Goal: Task Accomplishment & Management: Complete application form

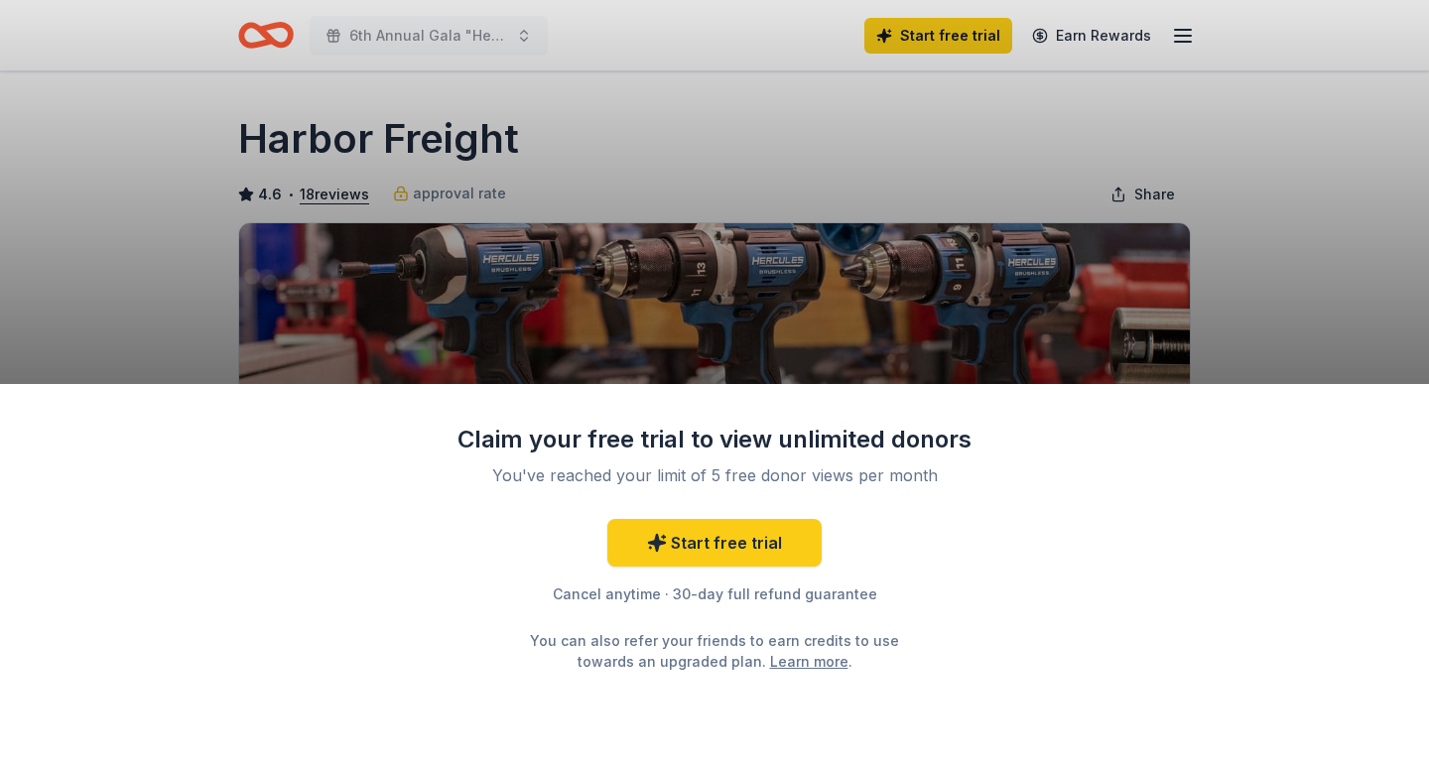
click at [897, 124] on div "Claim your free trial to view unlimited donors You've reached your limit of 5 f…" at bounding box center [714, 383] width 1429 height 767
click at [144, 170] on div "Claim your free trial to view unlimited donors You've reached your limit of 5 f…" at bounding box center [714, 383] width 1429 height 767
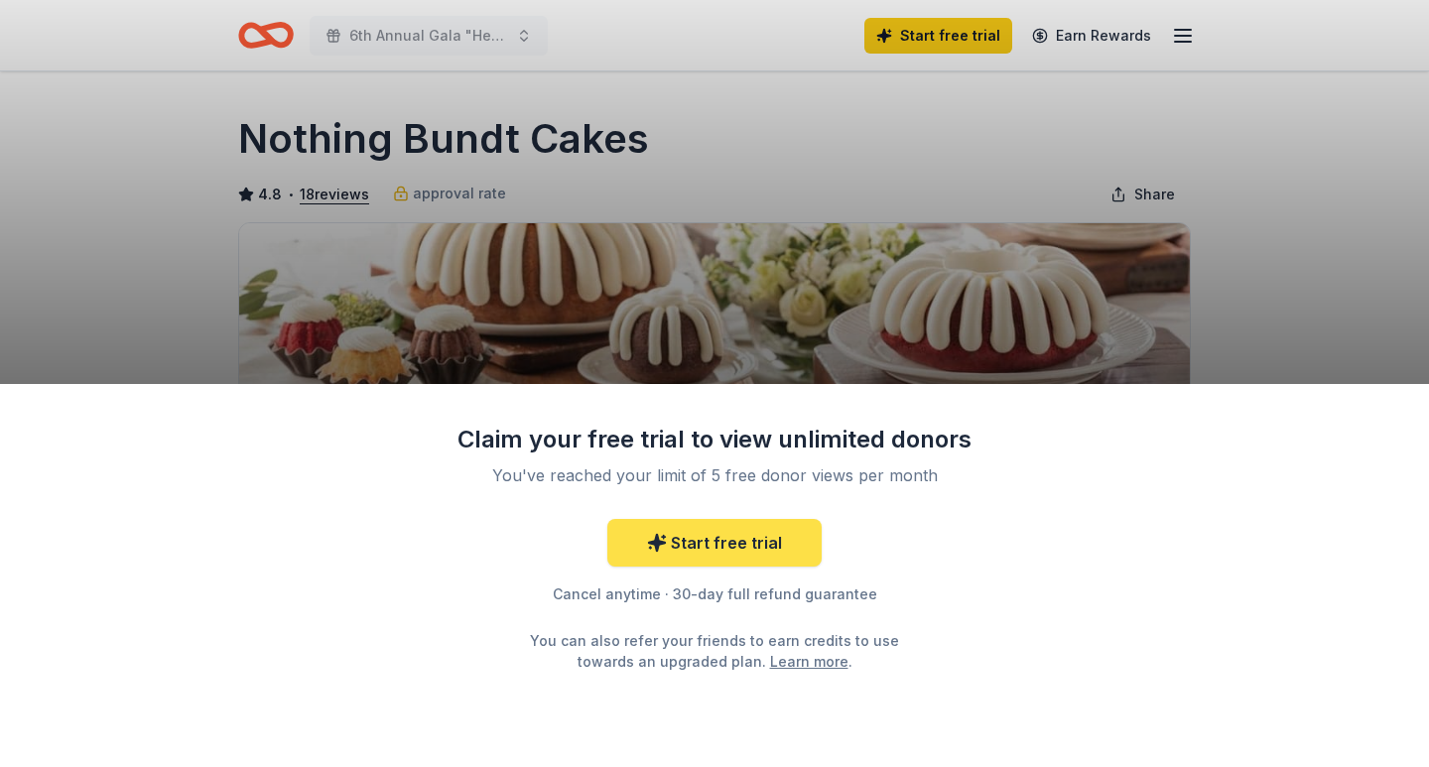
click at [703, 541] on link "Start free trial" at bounding box center [714, 543] width 214 height 48
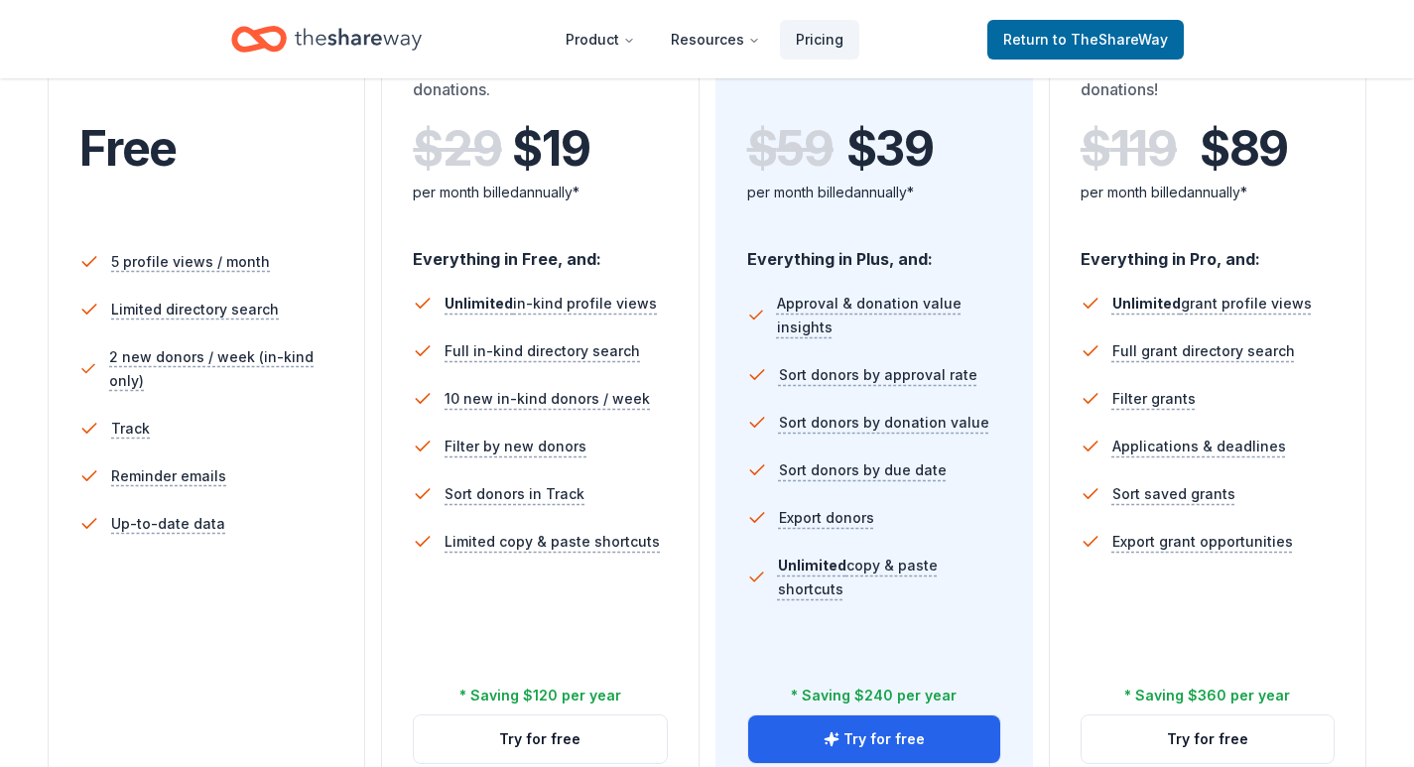
scroll to position [496, 0]
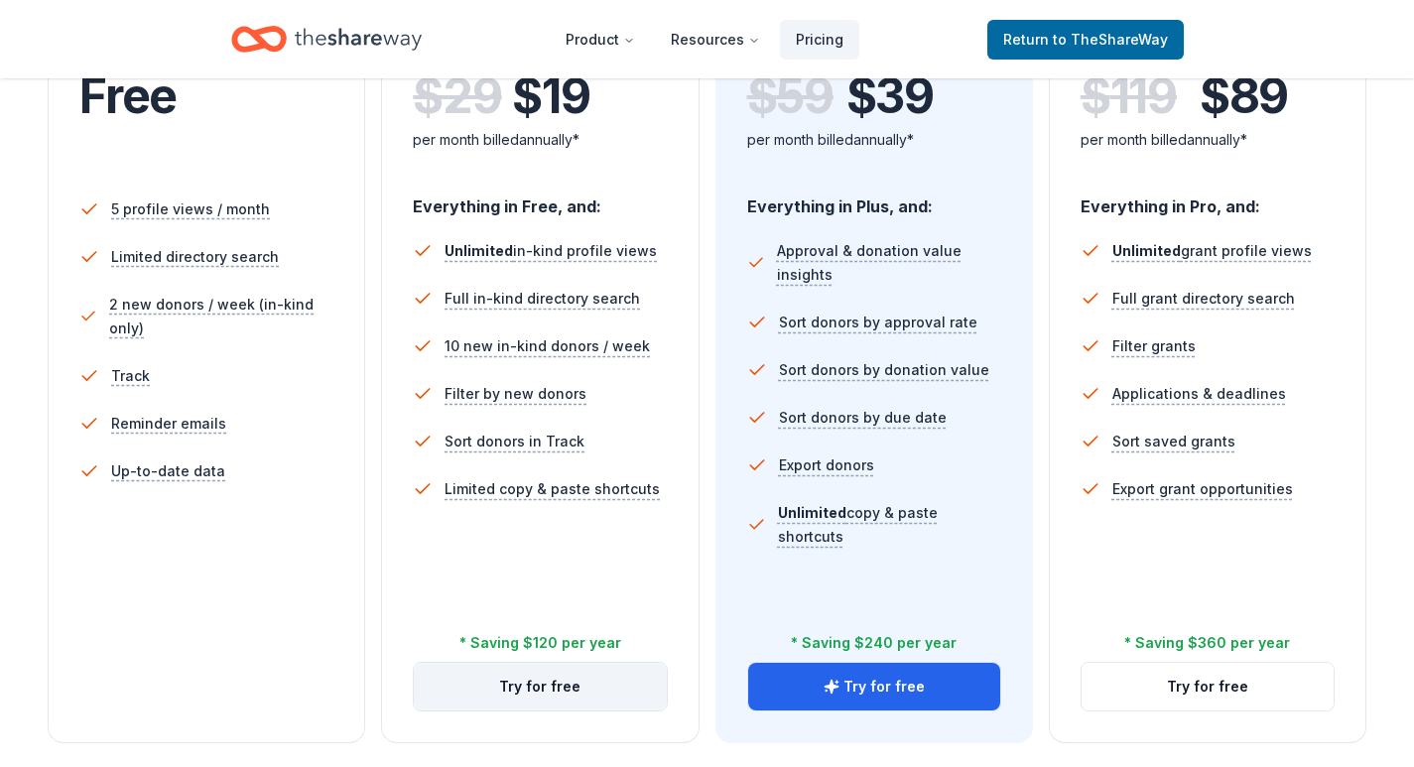
click at [511, 691] on button "Try for free" at bounding box center [540, 687] width 252 height 48
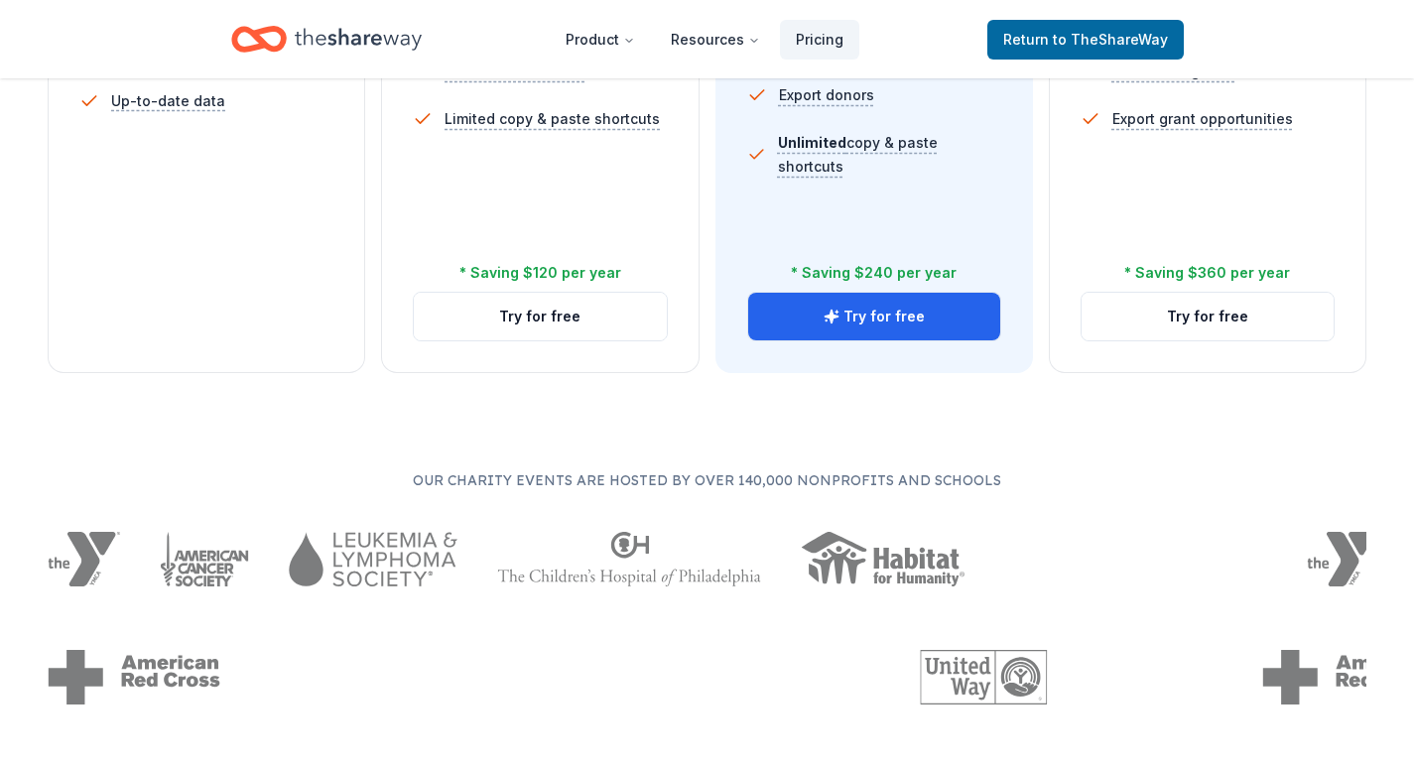
scroll to position [913, 0]
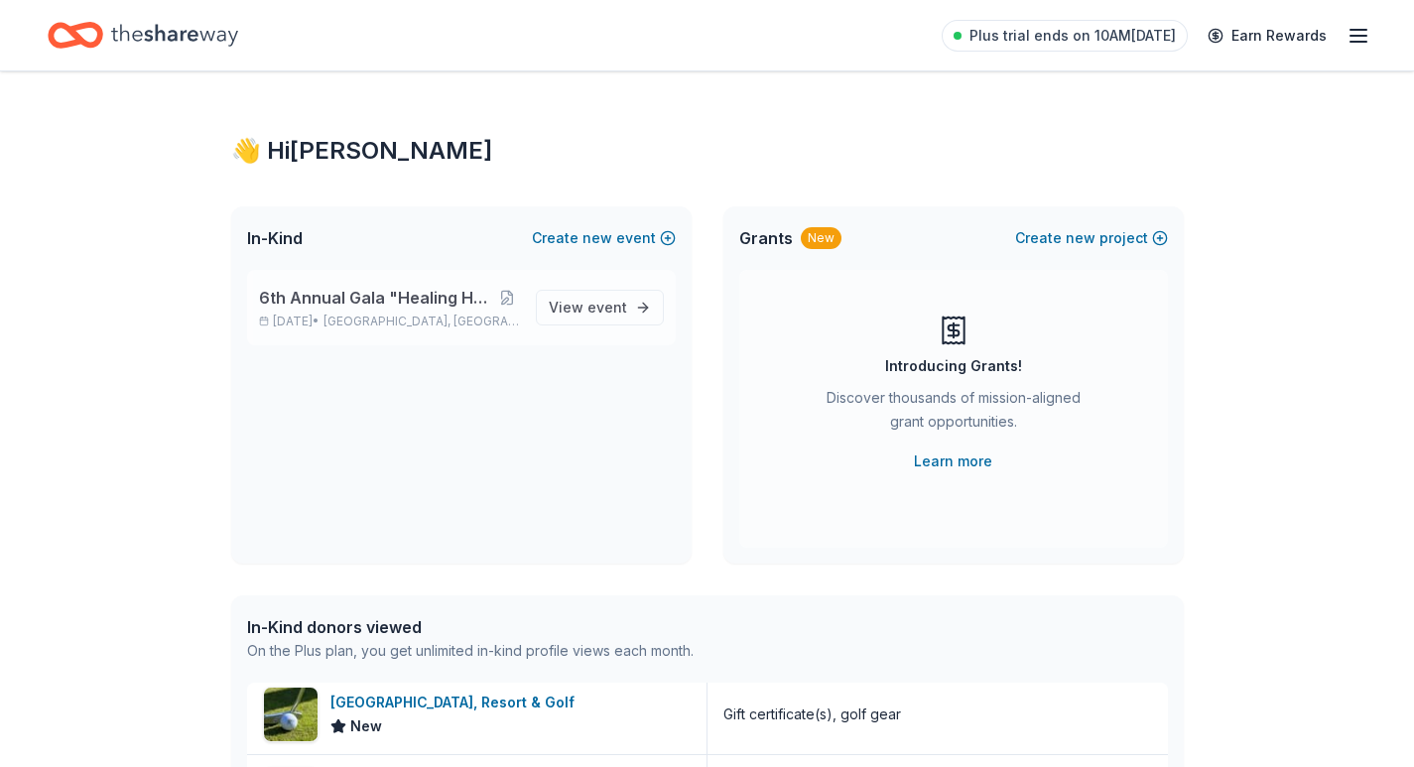
click at [315, 308] on span "6th Annual Gala "Healing Happens in Community"" at bounding box center [377, 298] width 237 height 24
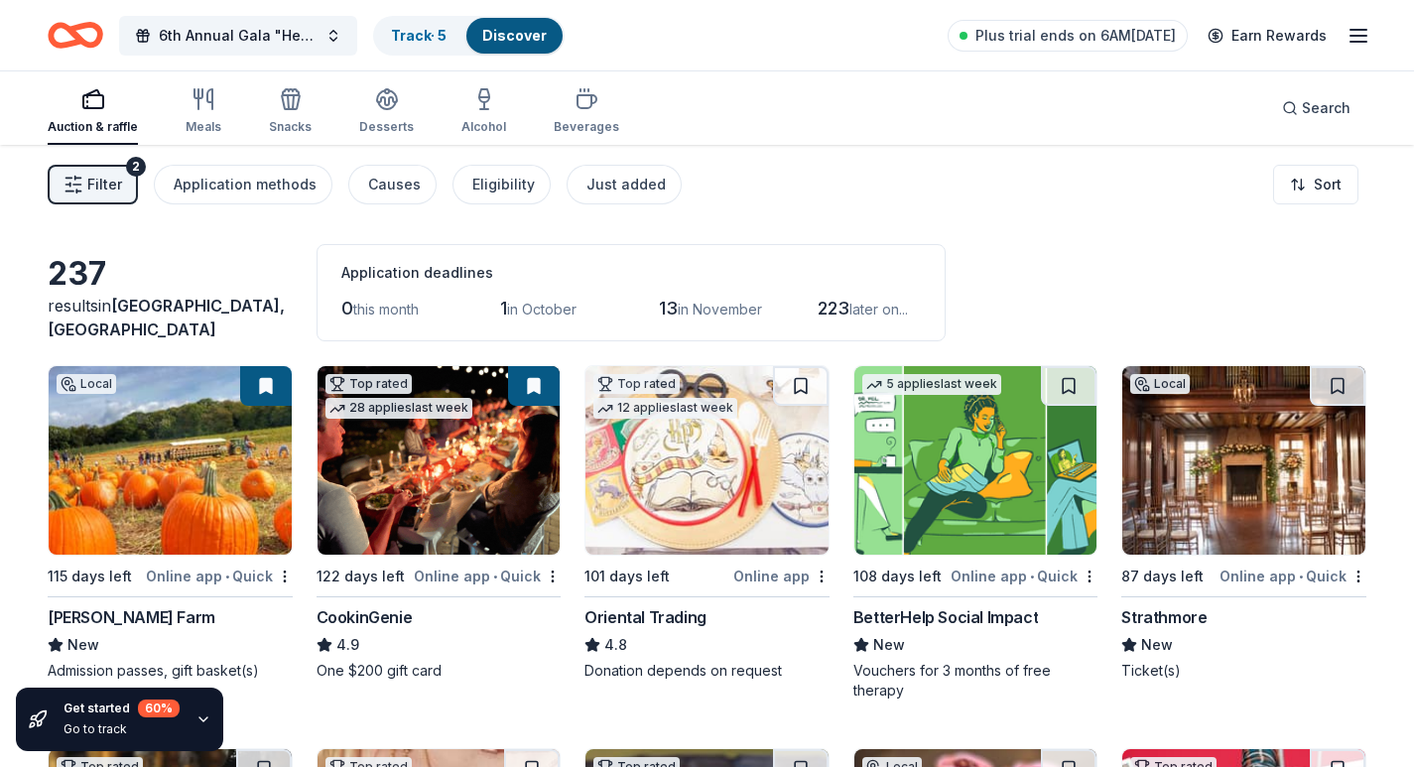
click at [80, 111] on div "Auction & raffle" at bounding box center [93, 111] width 90 height 48
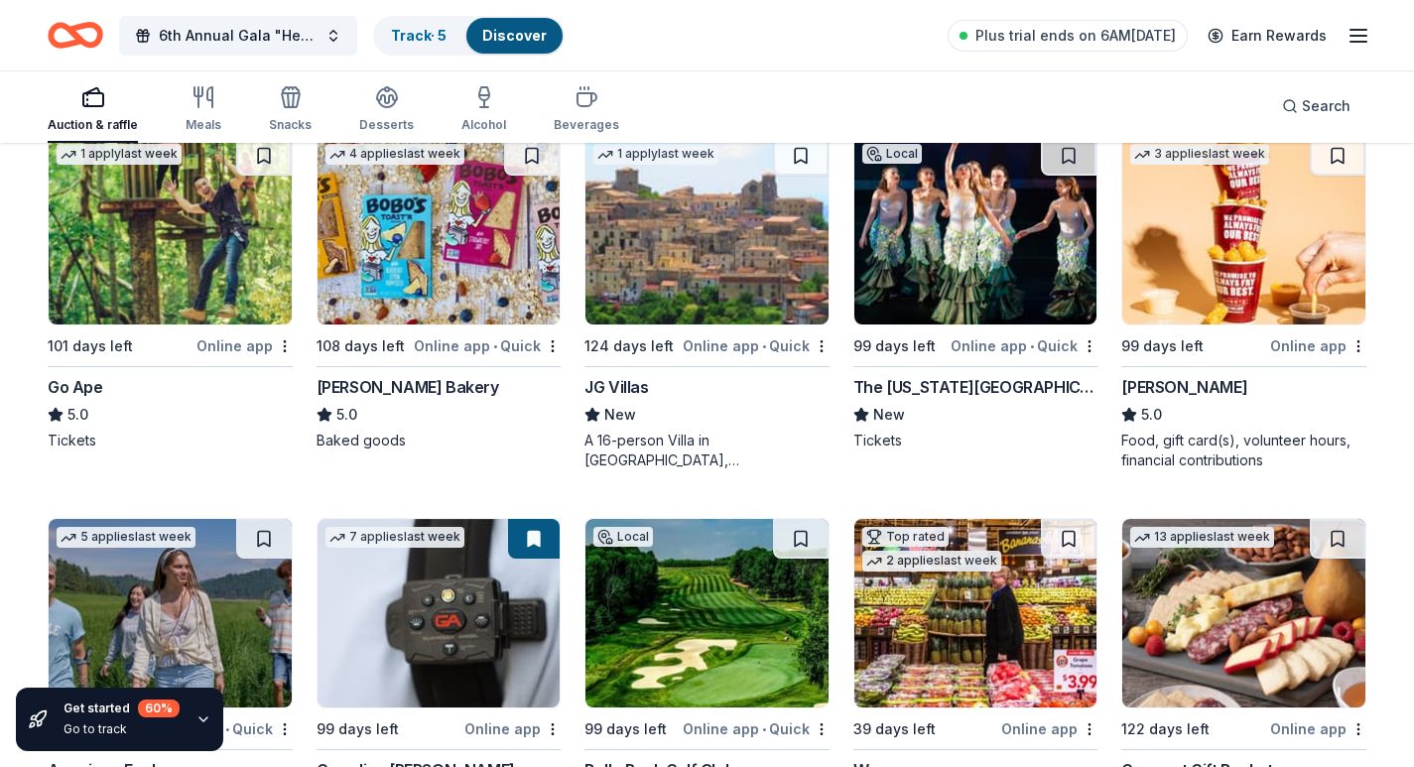
scroll to position [2234, 0]
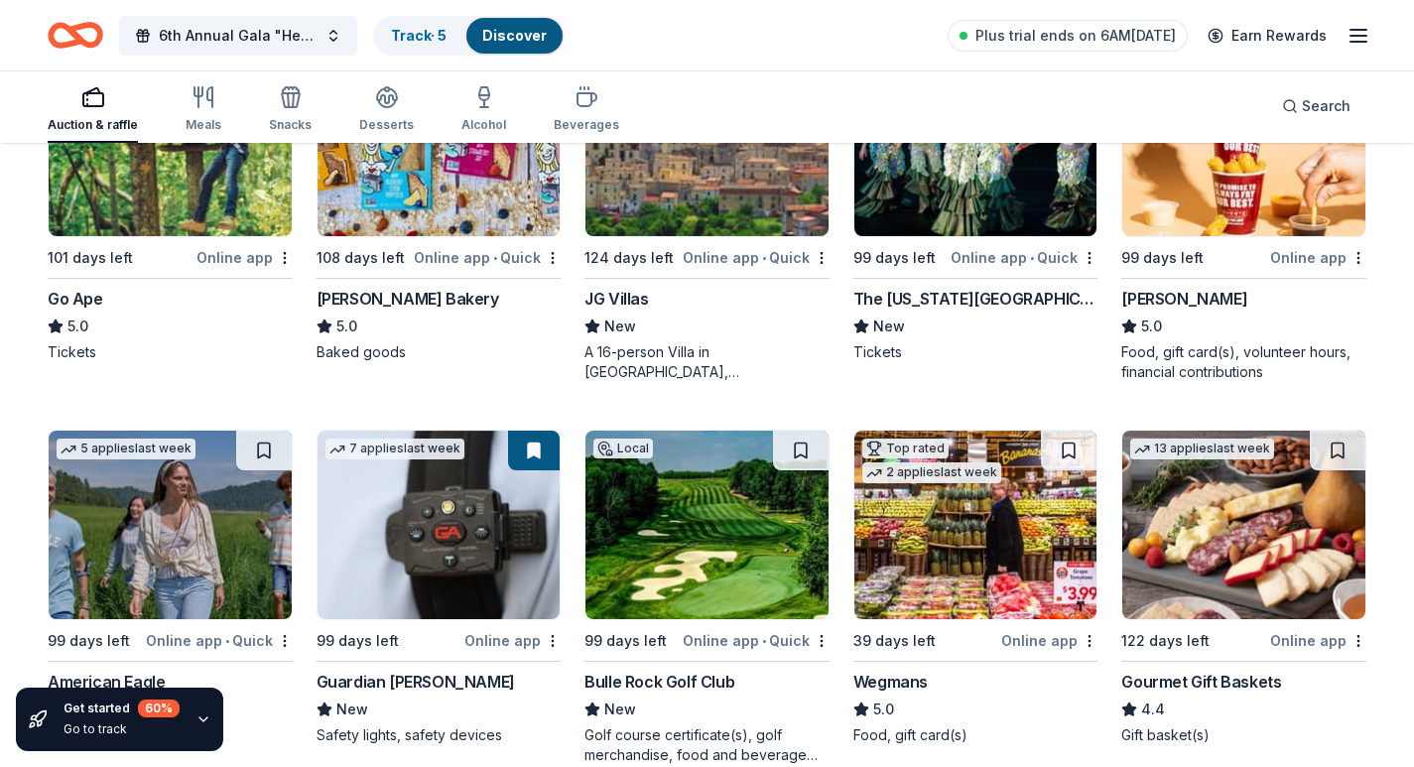
click at [903, 296] on div "The Maryland Theatre" at bounding box center [975, 299] width 245 height 24
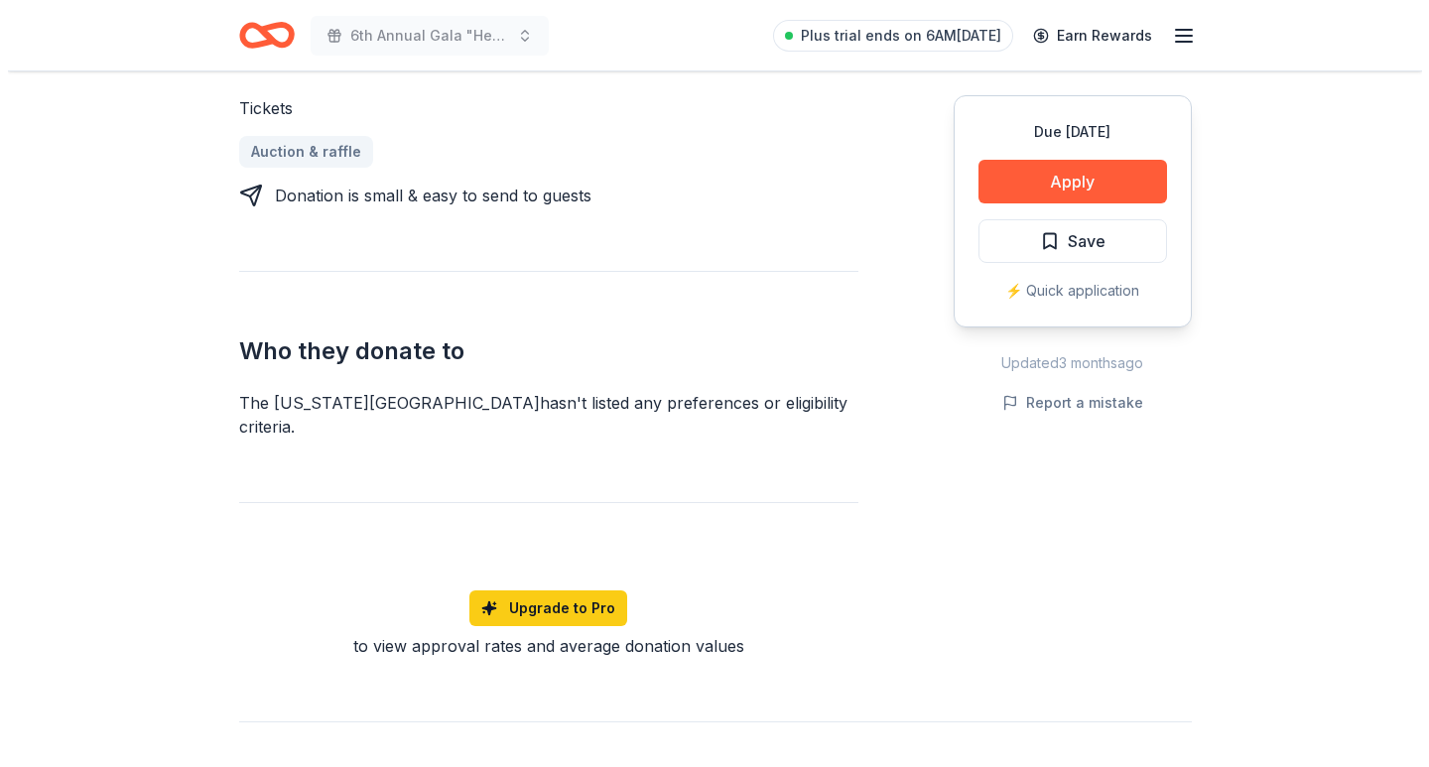
scroll to position [893, 0]
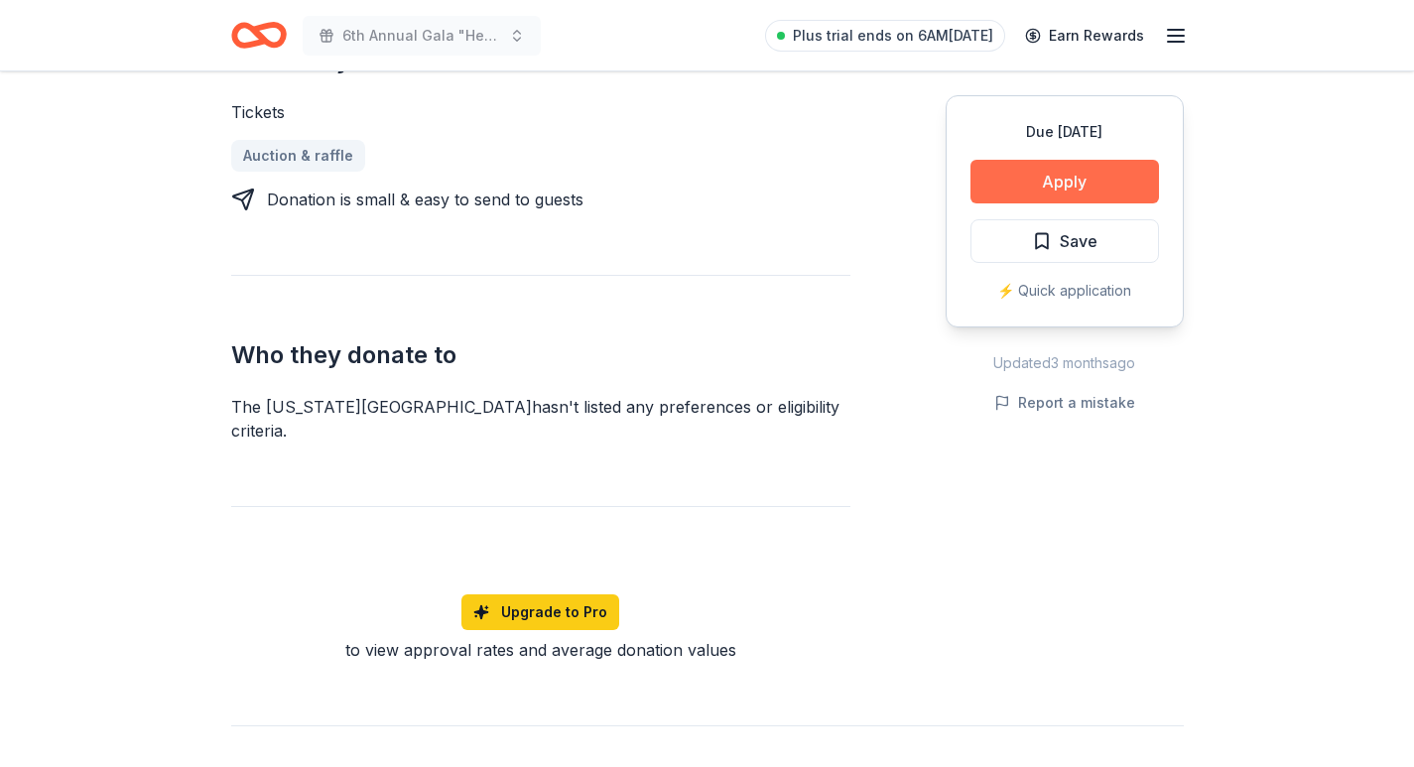
click at [1028, 179] on button "Apply" at bounding box center [1064, 182] width 189 height 44
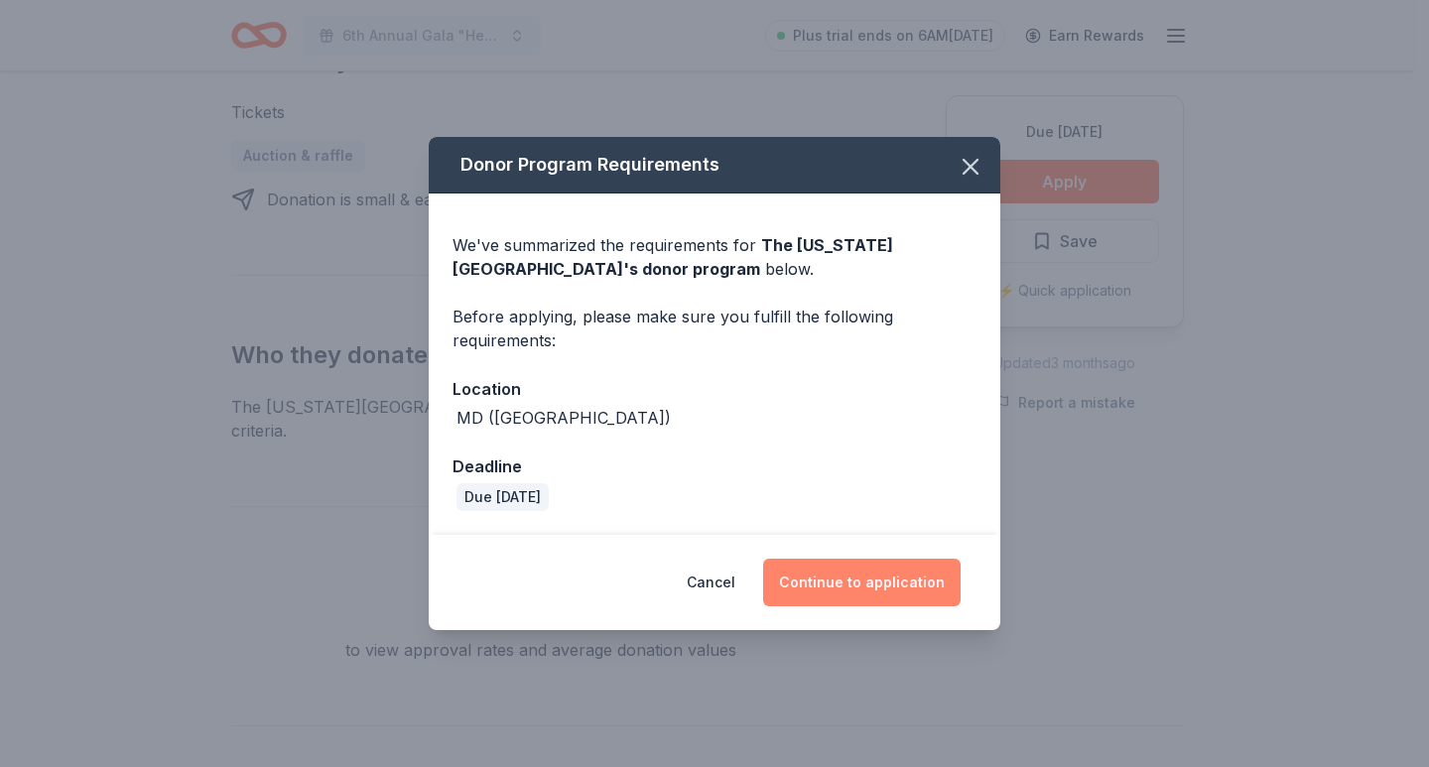
click at [794, 581] on button "Continue to application" at bounding box center [861, 583] width 197 height 48
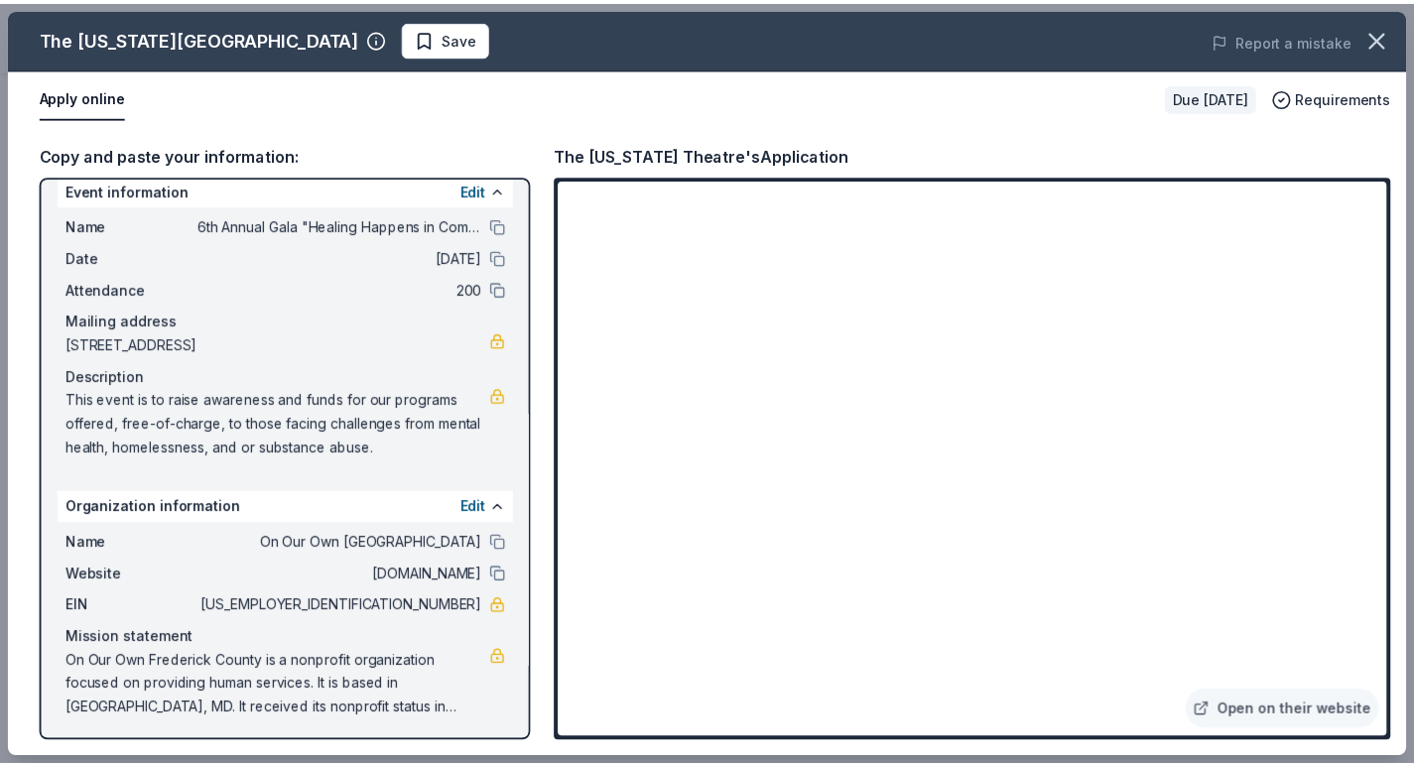
scroll to position [24, 0]
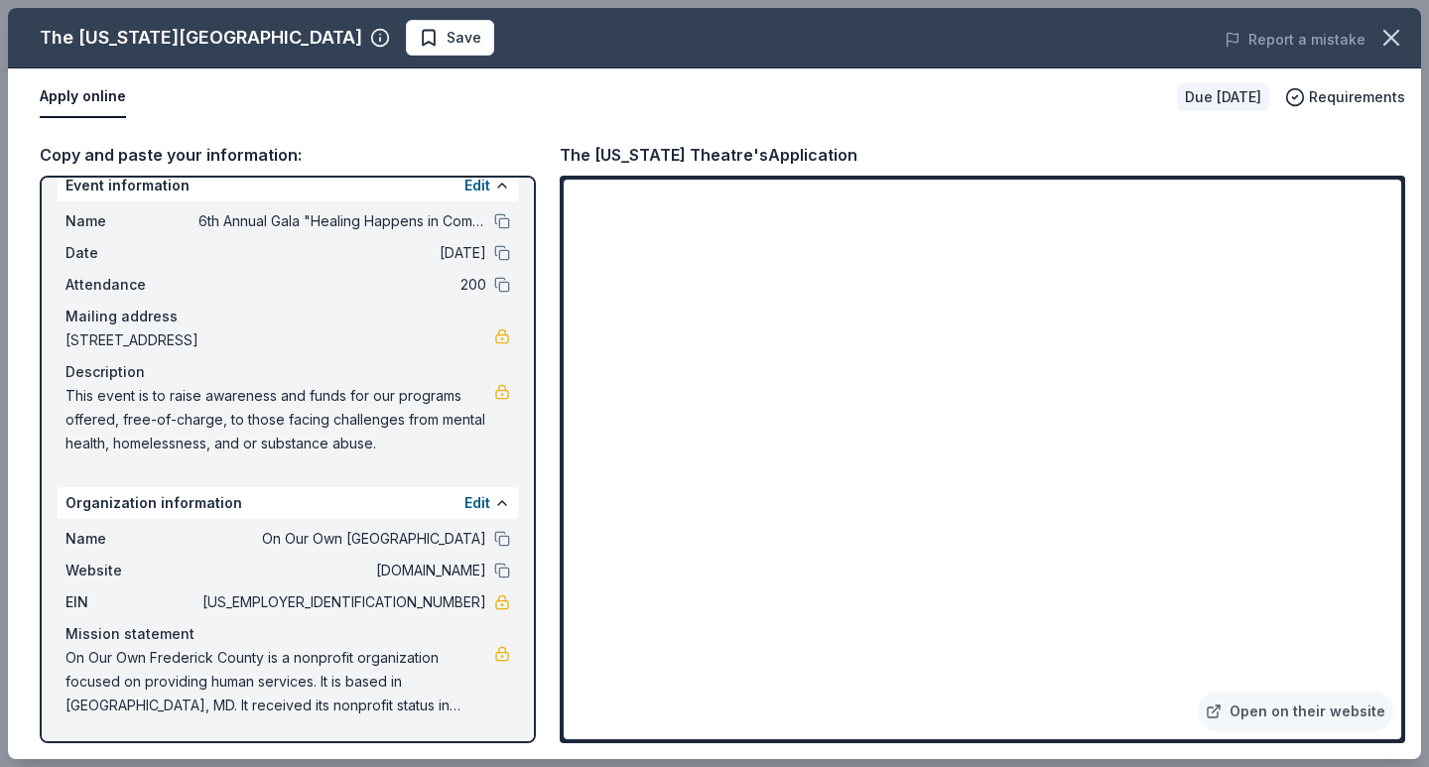
click at [75, 99] on button "Apply online" at bounding box center [83, 97] width 86 height 42
click at [64, 100] on button "Apply online" at bounding box center [83, 97] width 86 height 42
click at [1243, 710] on link "Open on their website" at bounding box center [1295, 712] width 195 height 40
click at [447, 47] on span "Save" at bounding box center [464, 38] width 35 height 24
click at [1401, 43] on icon "button" at bounding box center [1391, 38] width 28 height 28
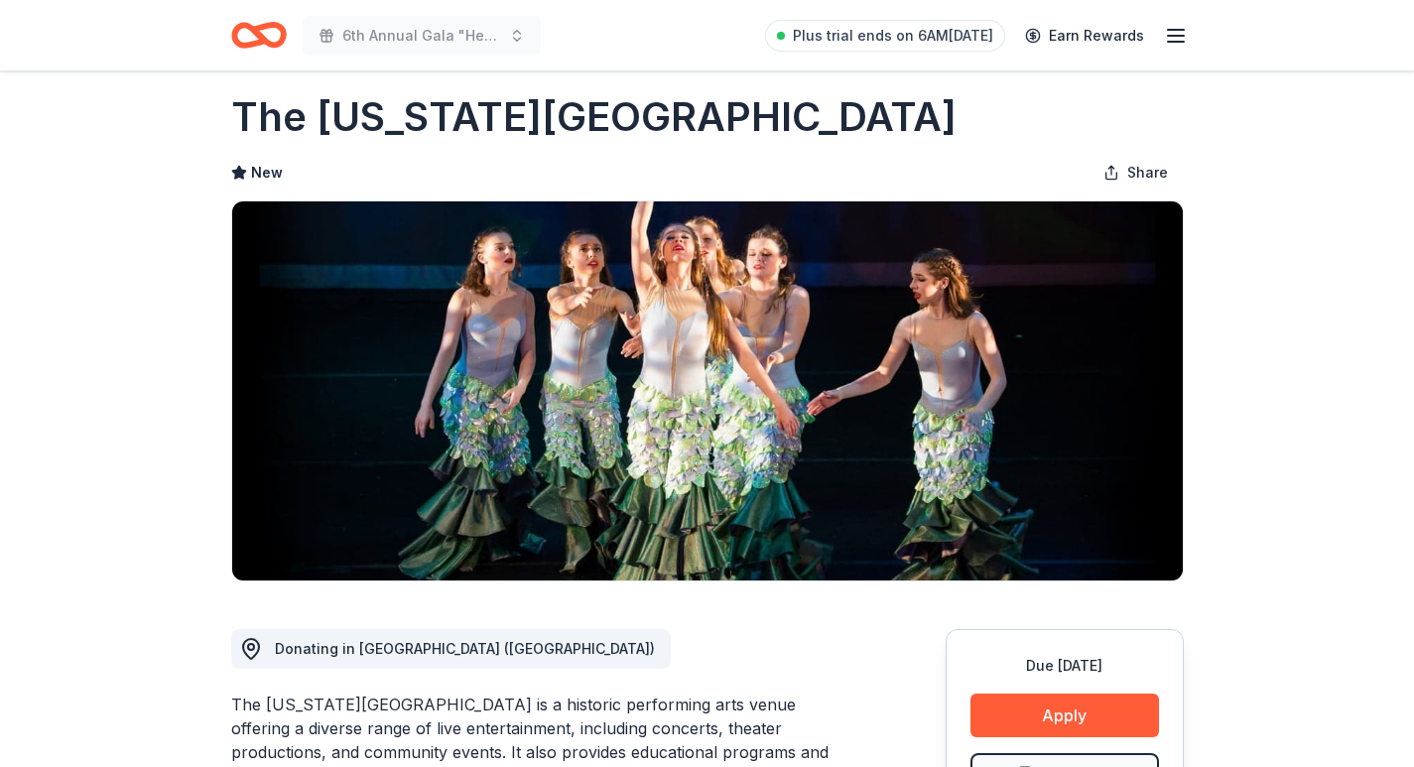
scroll to position [0, 0]
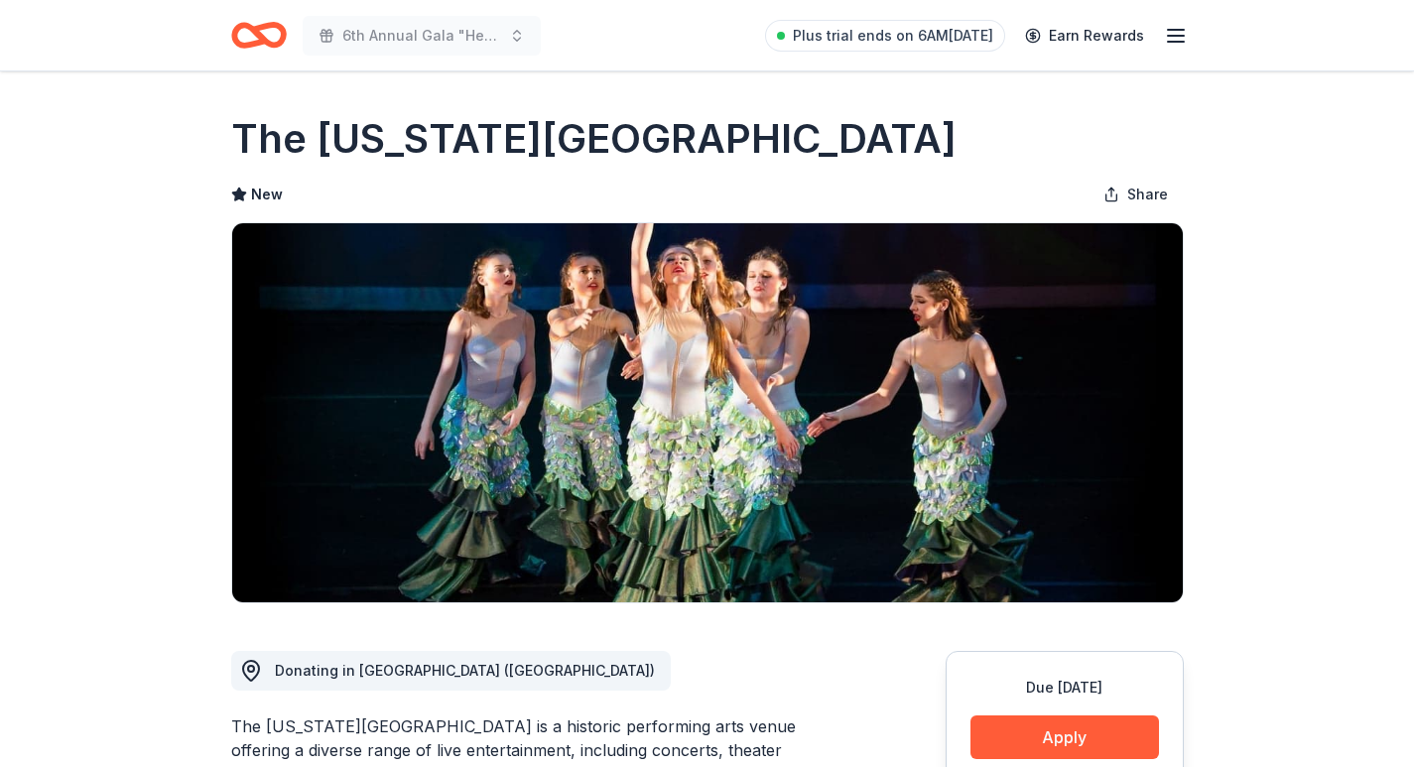
click at [258, 41] on icon "Home" at bounding box center [249, 35] width 31 height 20
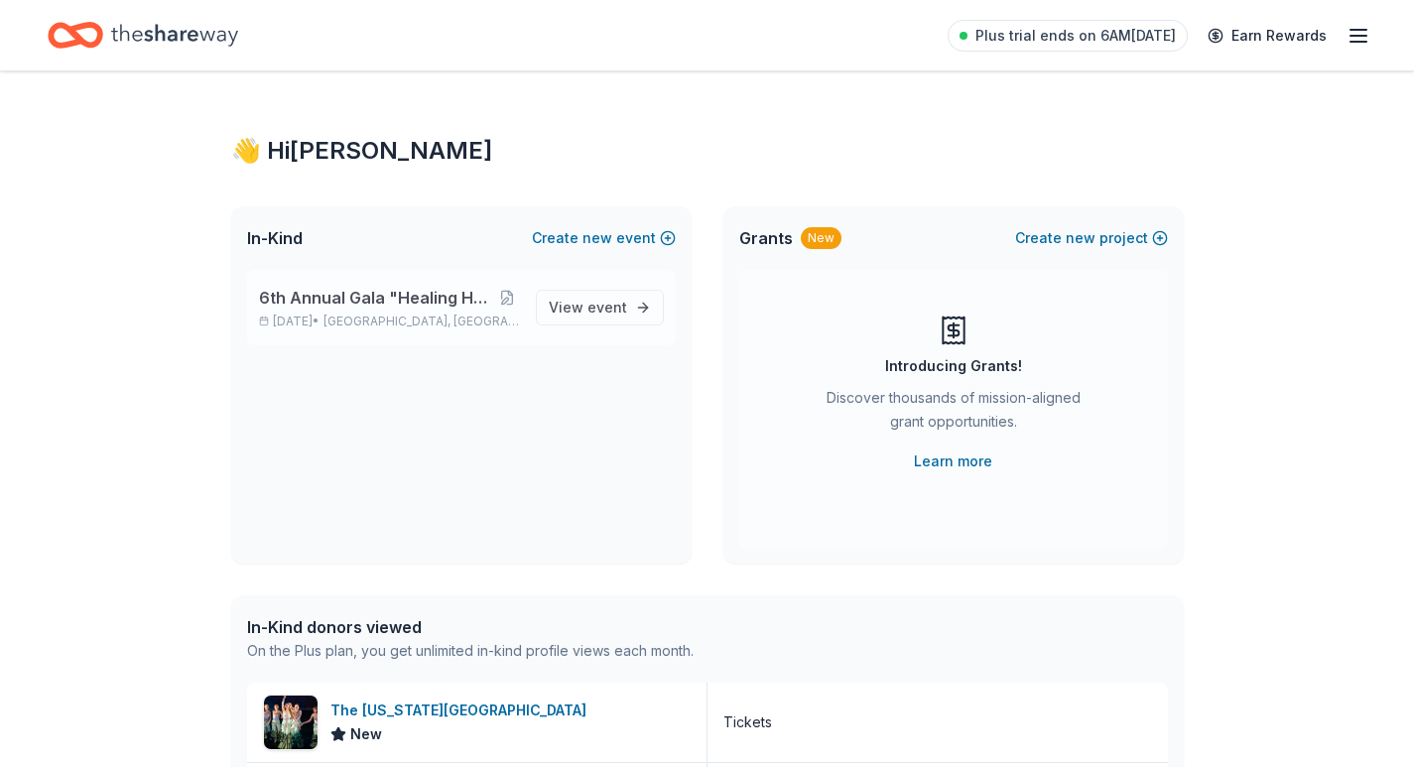
click at [375, 302] on span "6th Annual Gala "Healing Happens in Community"" at bounding box center [377, 298] width 237 height 24
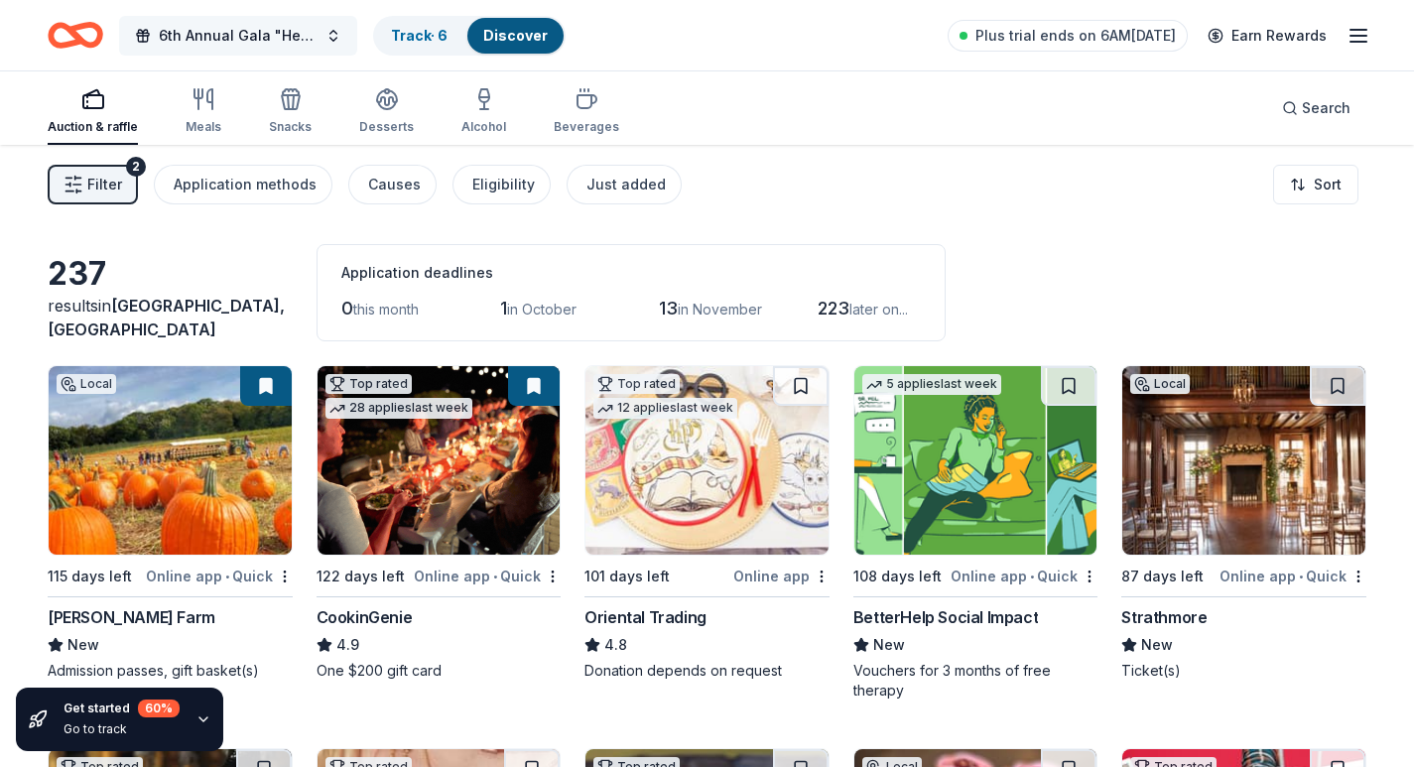
click at [162, 49] on button "6th Annual Gala "Healing Happens in Community"" at bounding box center [238, 36] width 238 height 40
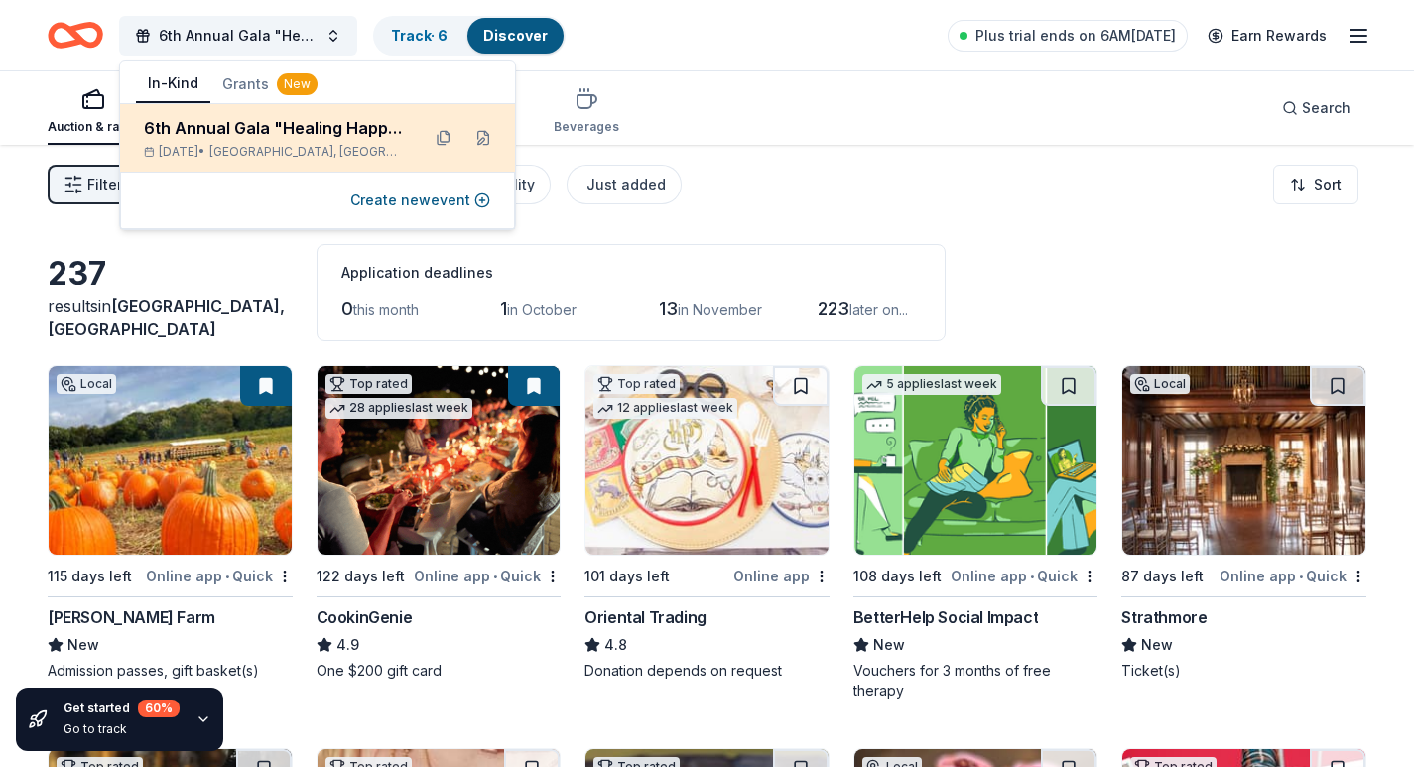
click at [216, 120] on div "6th Annual Gala "Healing Happens in Community"" at bounding box center [274, 128] width 260 height 24
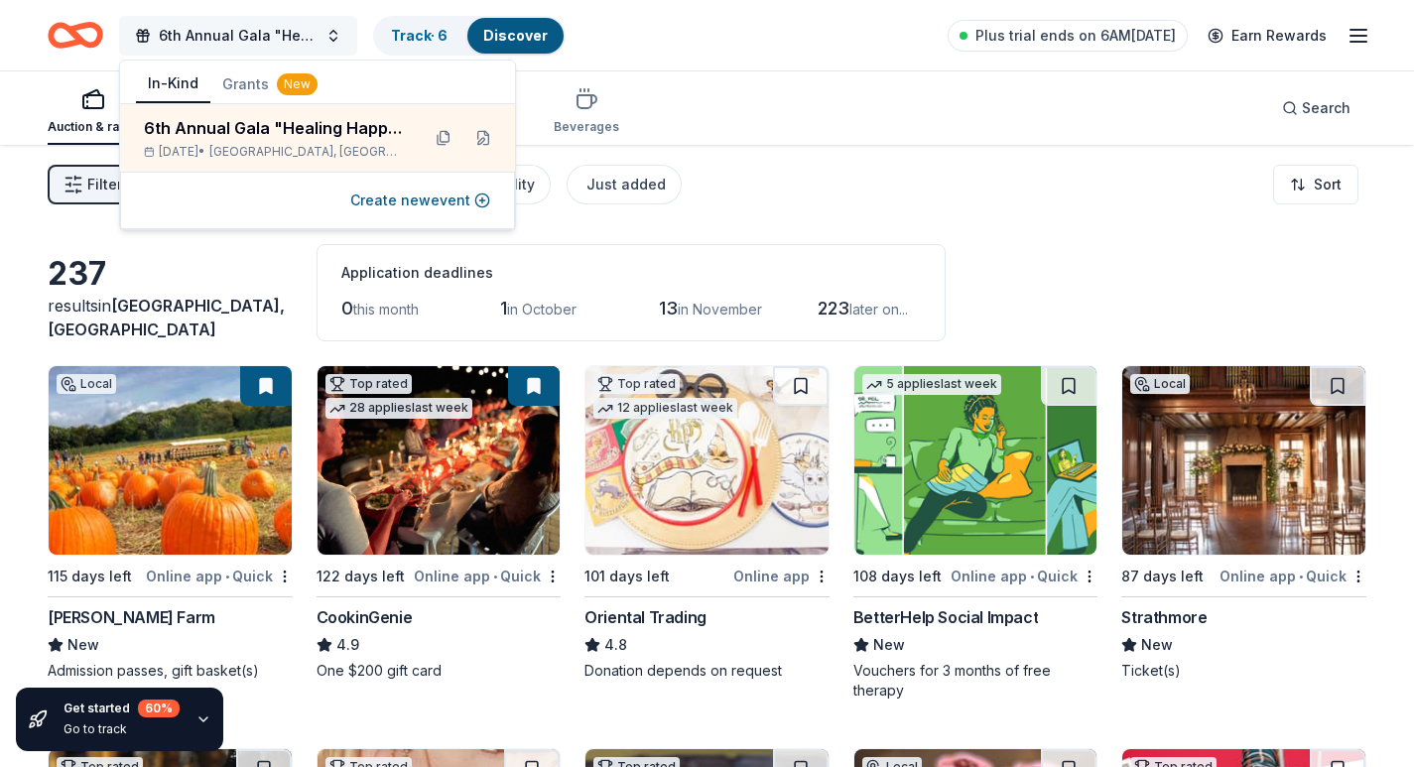
click at [235, 30] on span "6th Annual Gala "Healing Happens in Community"" at bounding box center [238, 36] width 159 height 24
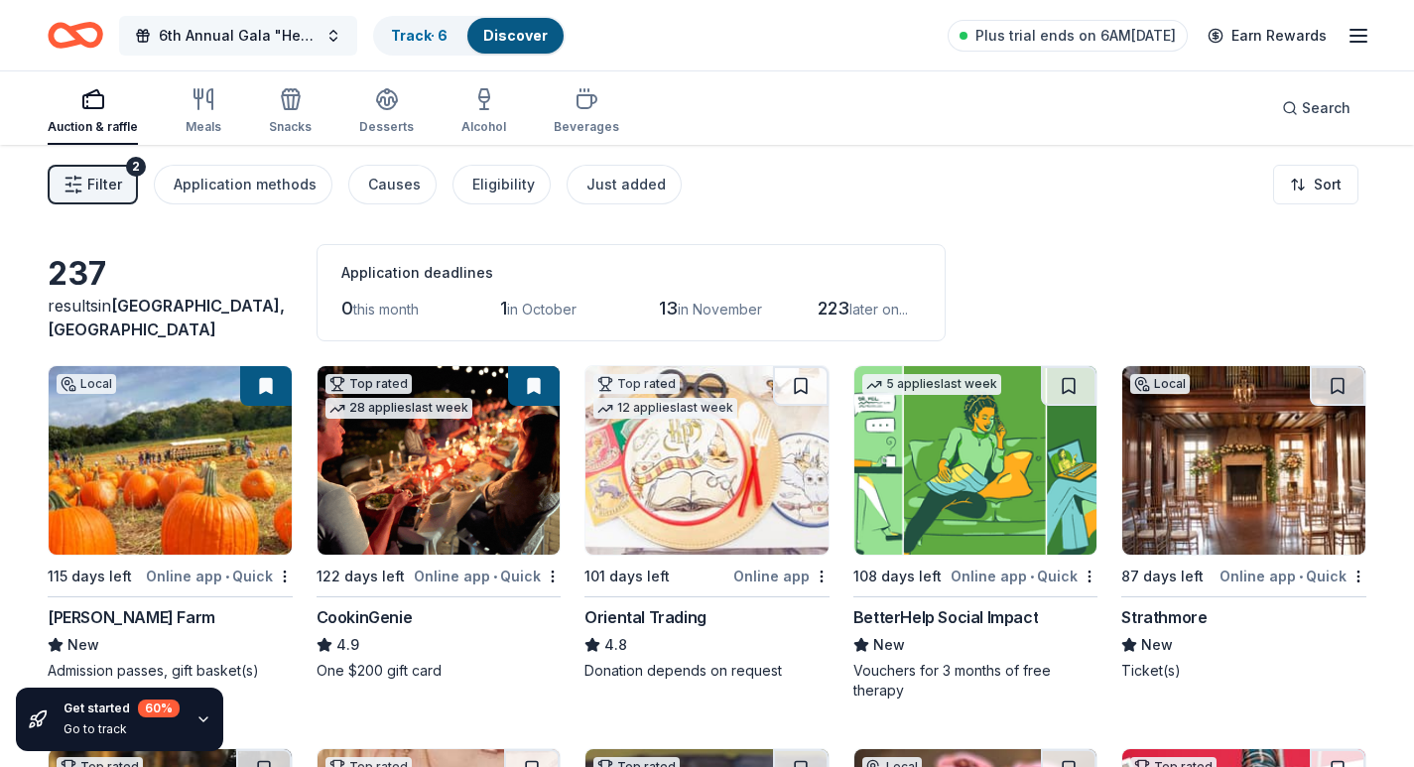
click at [235, 31] on span "6th Annual Gala "Healing Happens in Community"" at bounding box center [238, 36] width 159 height 24
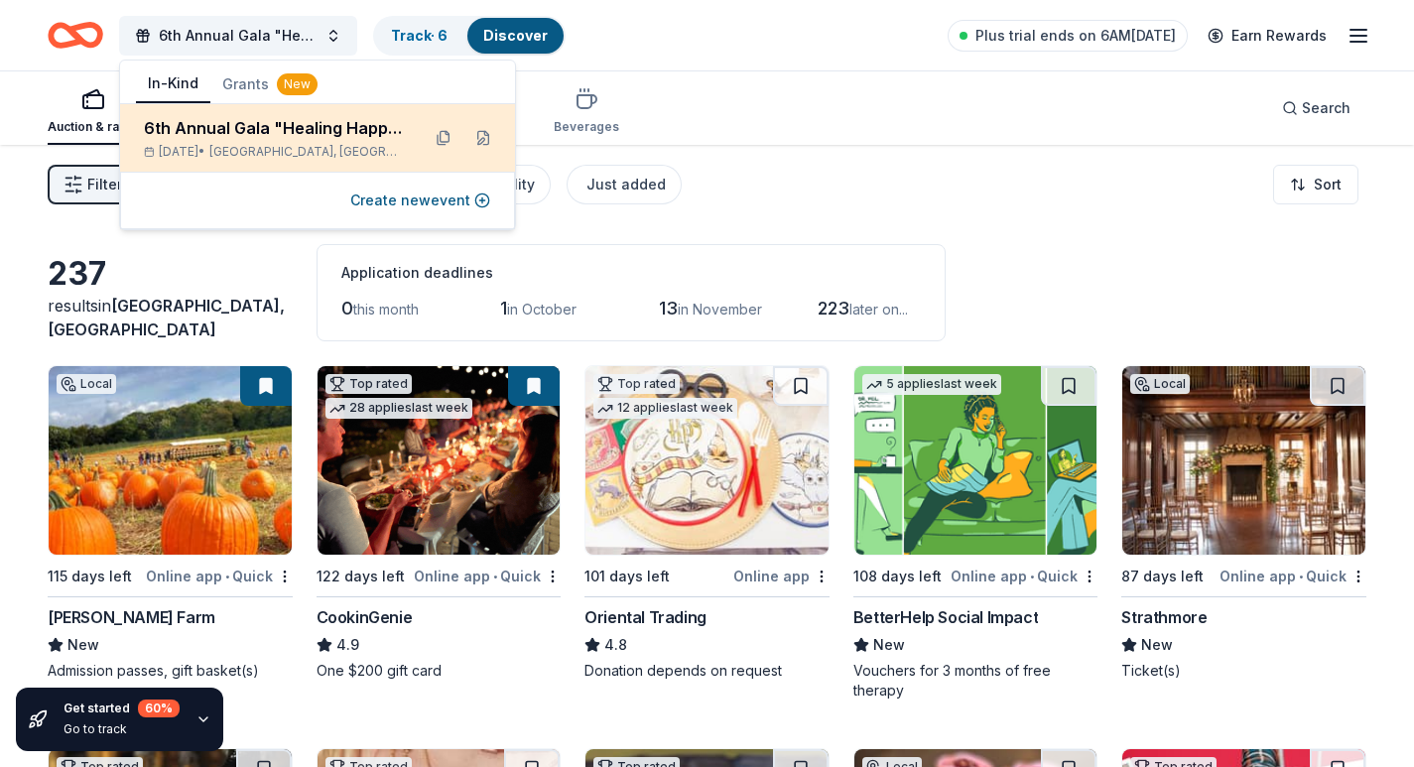
click at [273, 125] on div "6th Annual Gala "Healing Happens in Community"" at bounding box center [274, 128] width 260 height 24
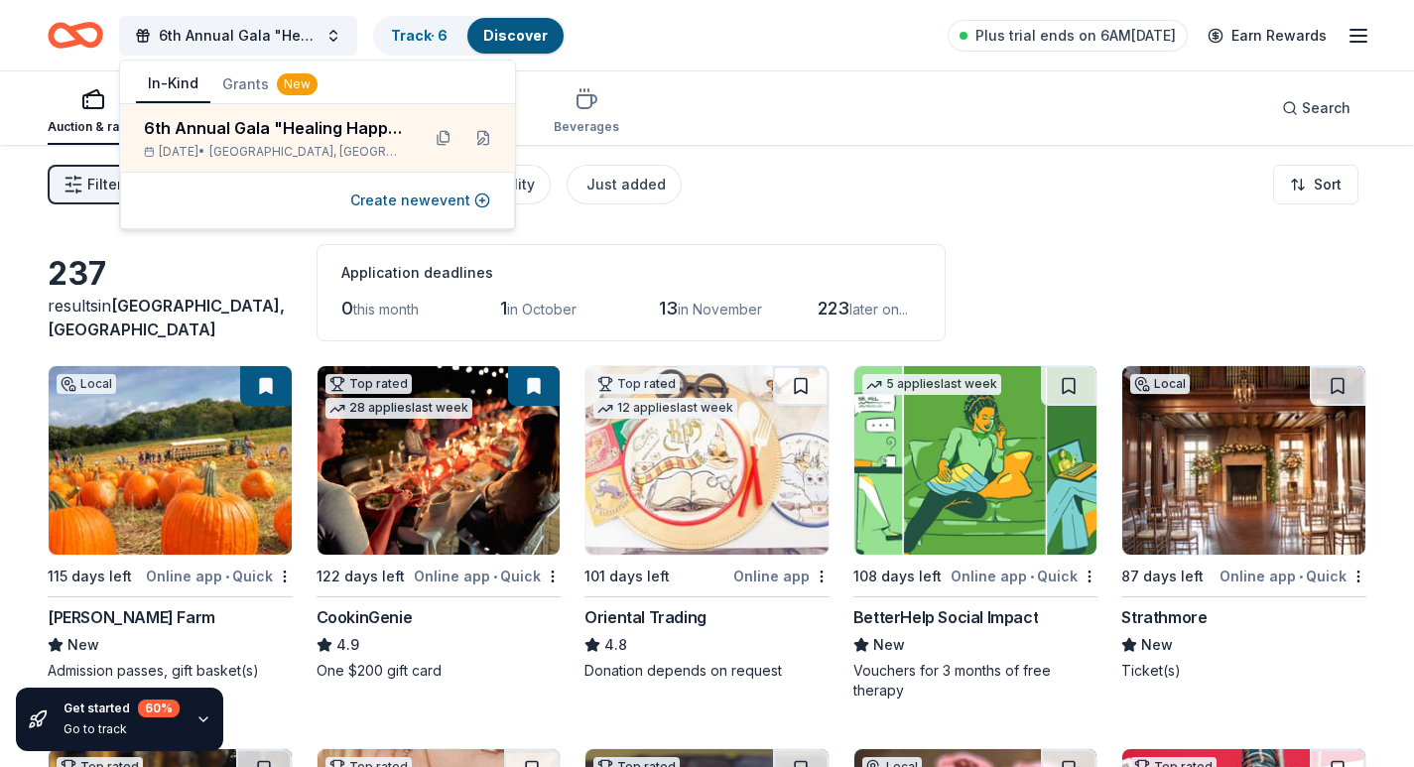
click at [173, 87] on button "In-Kind" at bounding box center [173, 84] width 74 height 38
click at [84, 115] on div "Auction & raffle" at bounding box center [93, 111] width 90 height 48
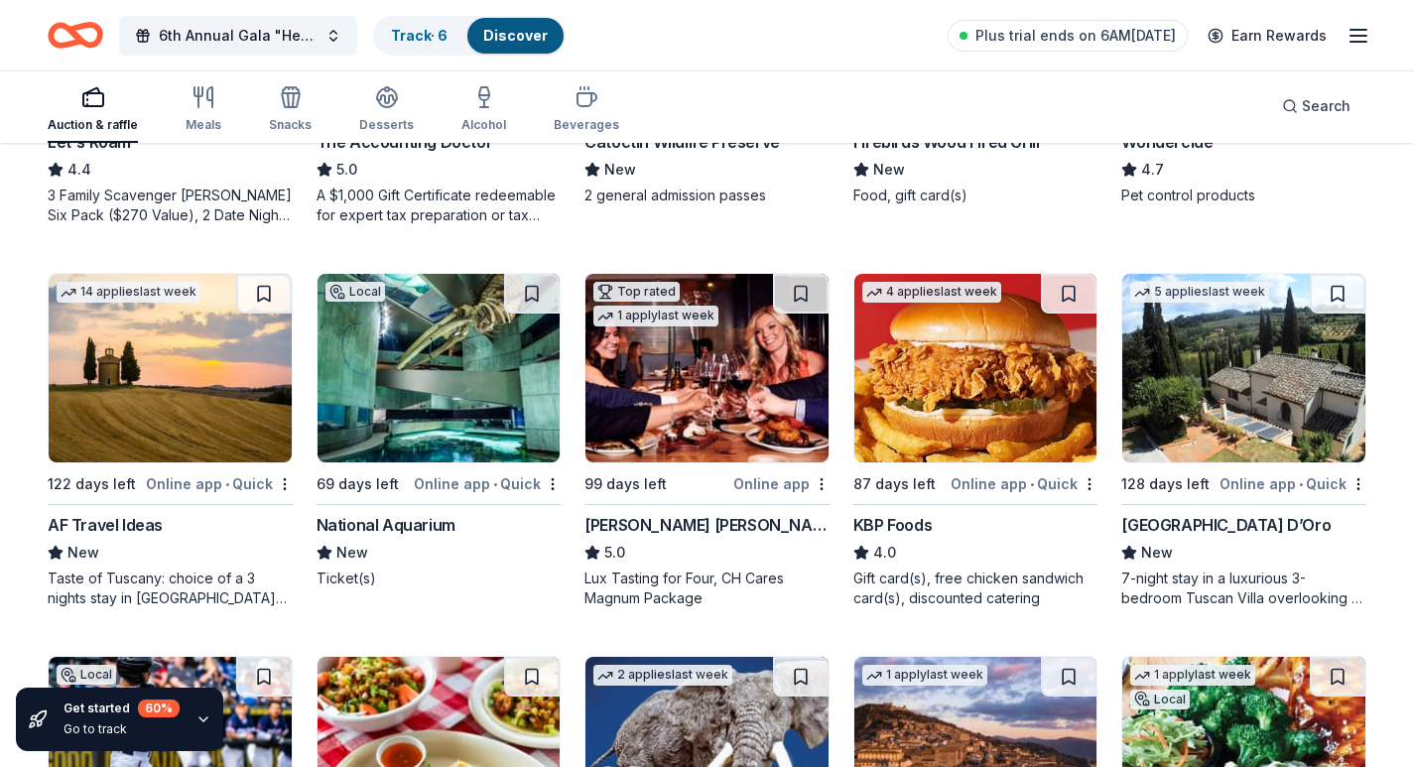
scroll to position [1341, 0]
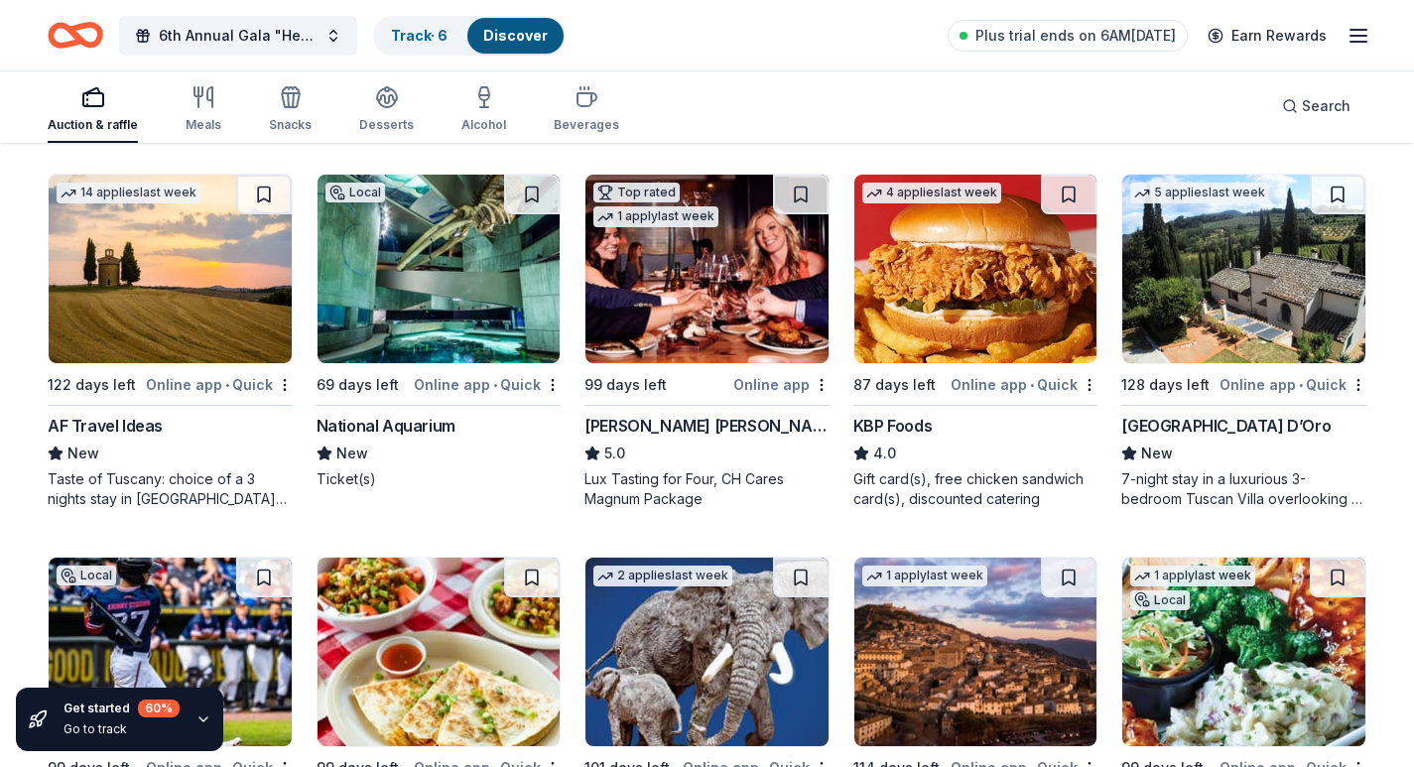
click at [401, 313] on img at bounding box center [439, 269] width 243 height 189
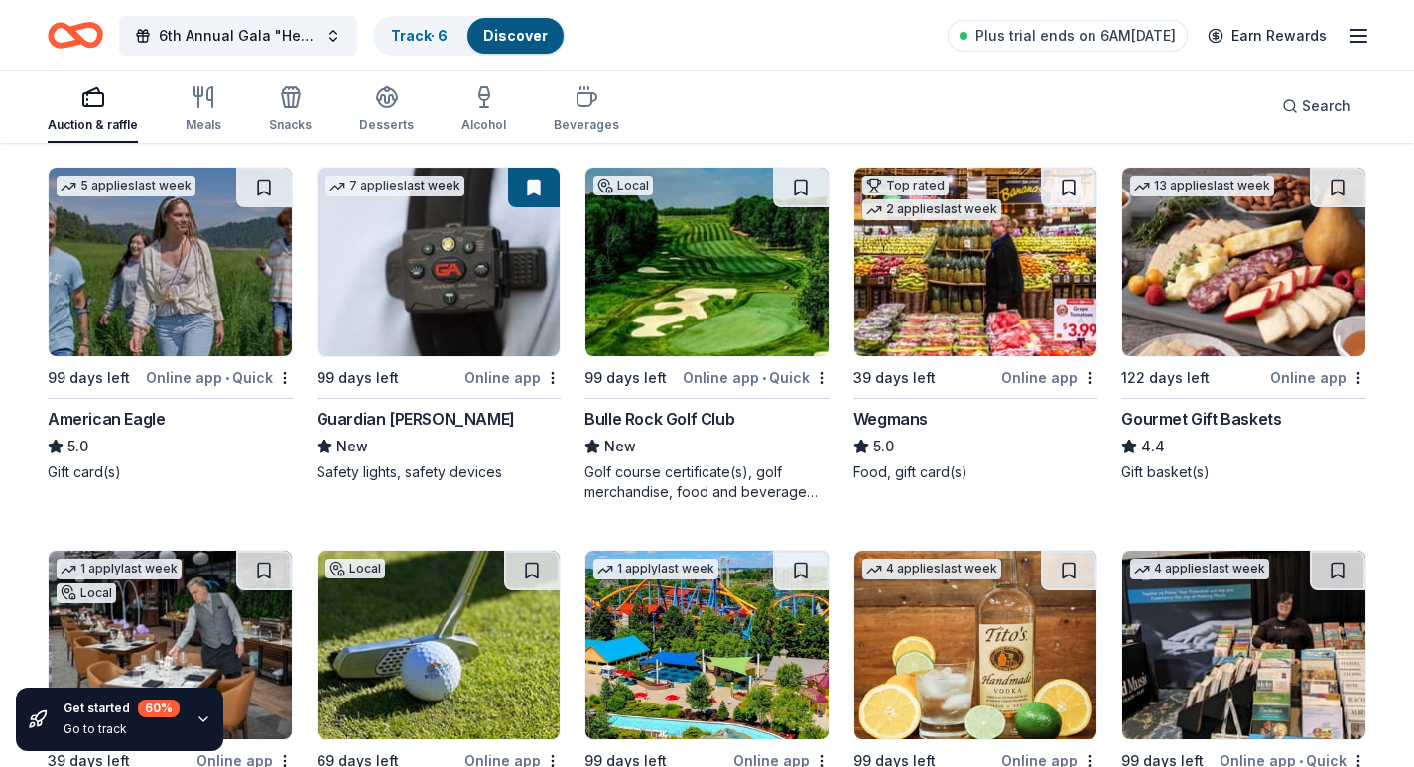
scroll to position [2754, 0]
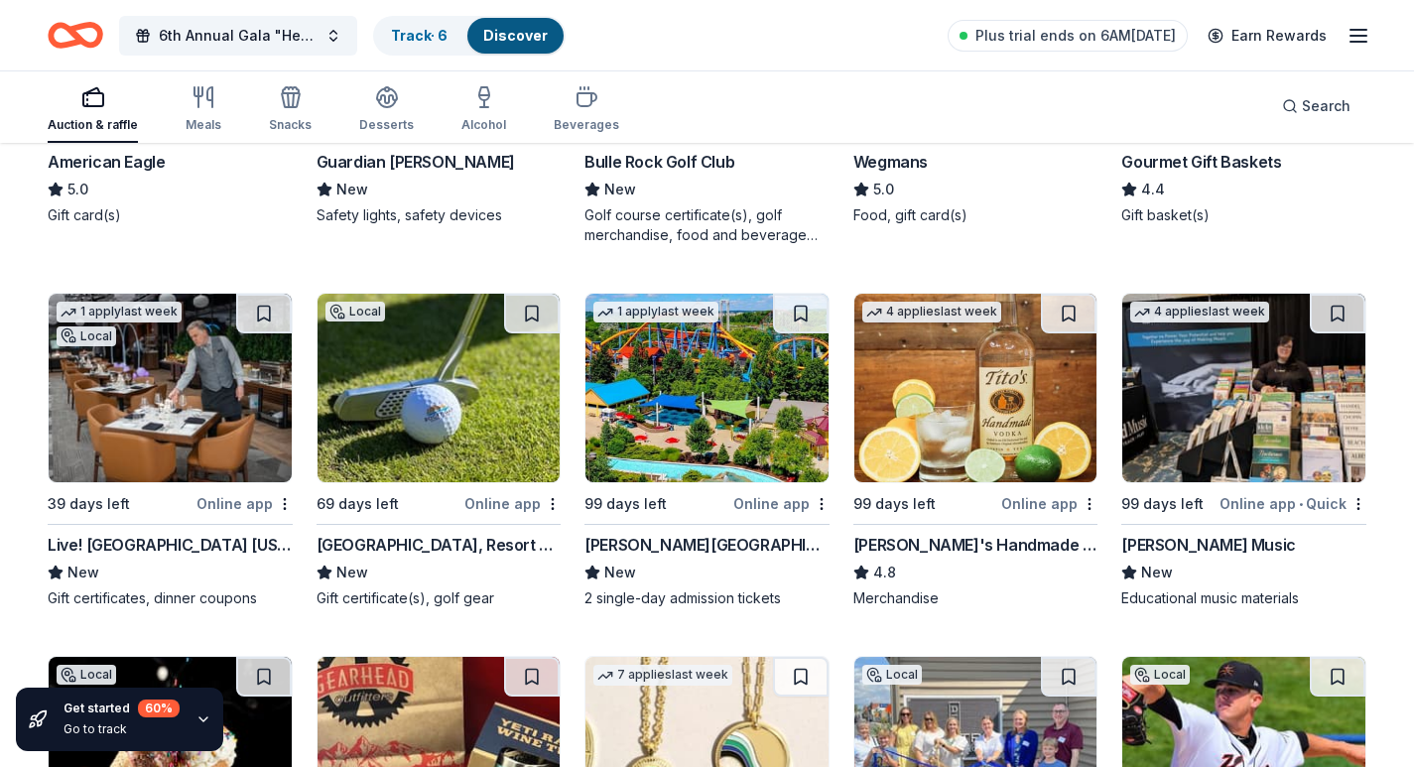
click at [170, 545] on div "Live! [GEOGRAPHIC_DATA] [US_STATE]" at bounding box center [170, 545] width 245 height 24
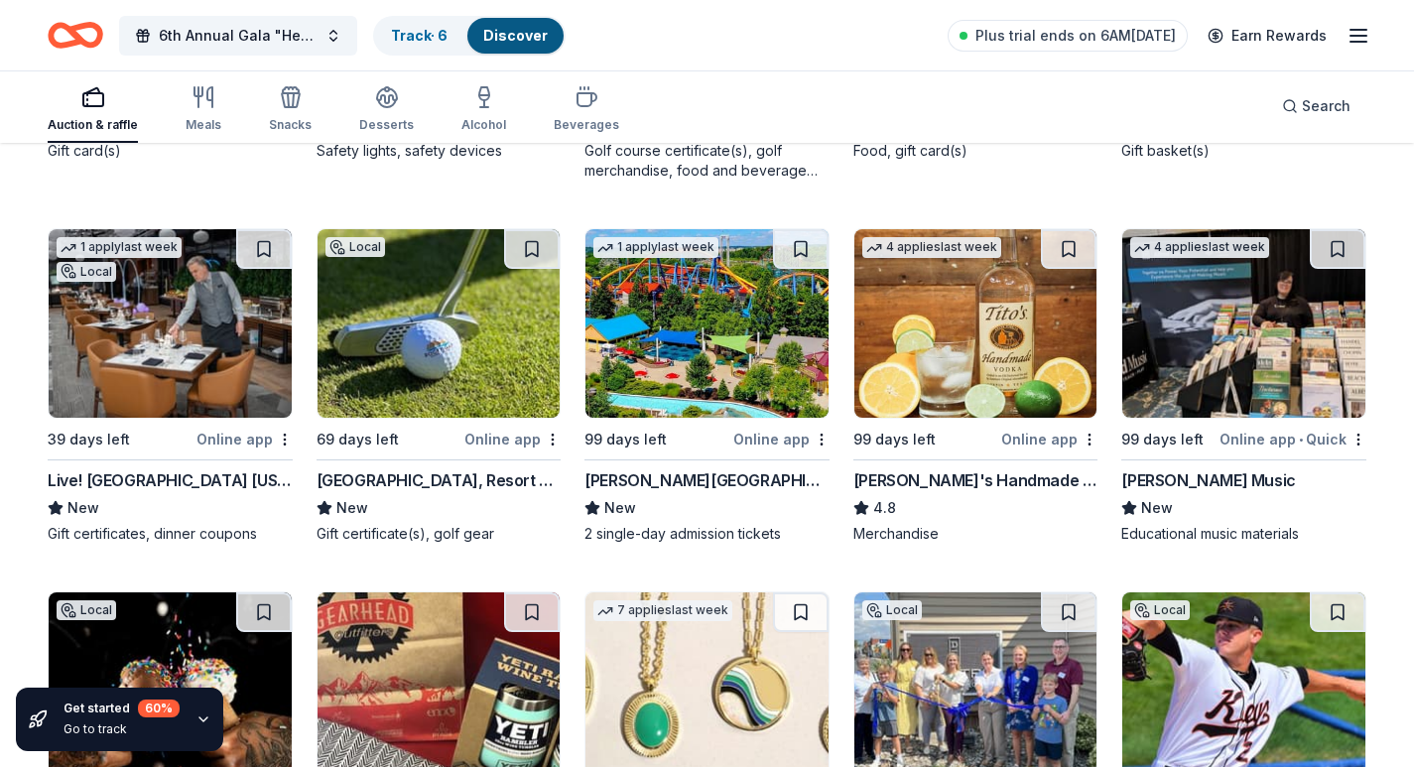
scroll to position [2853, 0]
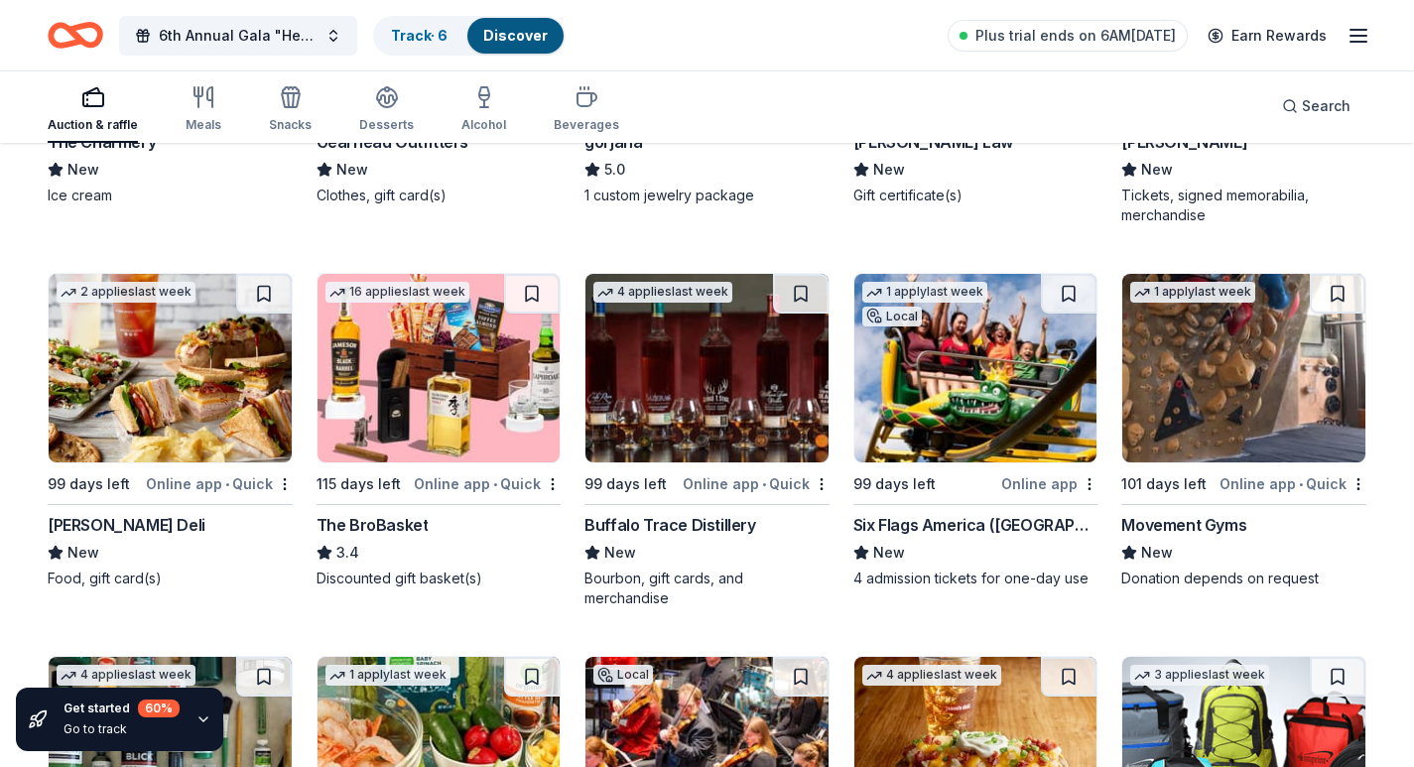
scroll to position [3619, 0]
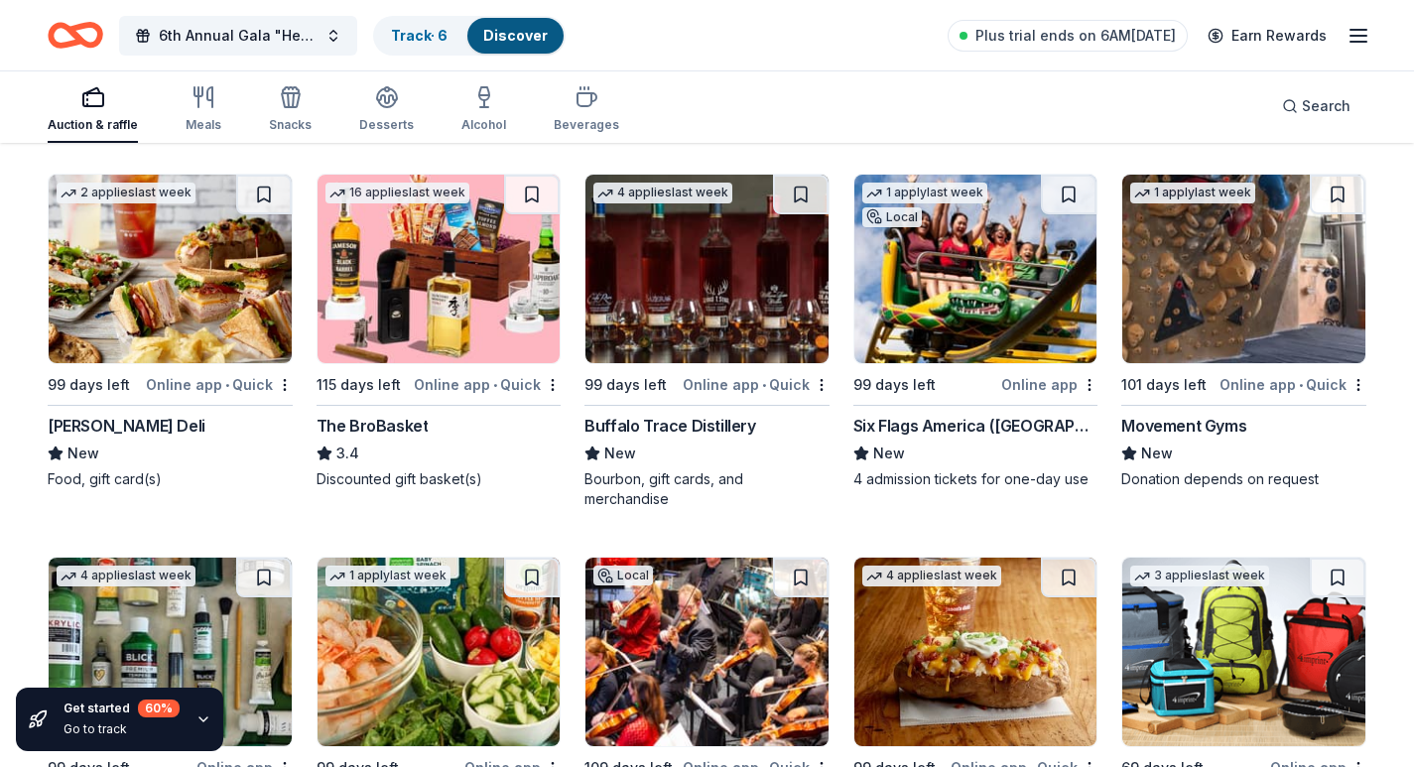
click at [1012, 379] on div "Online app" at bounding box center [1049, 384] width 96 height 25
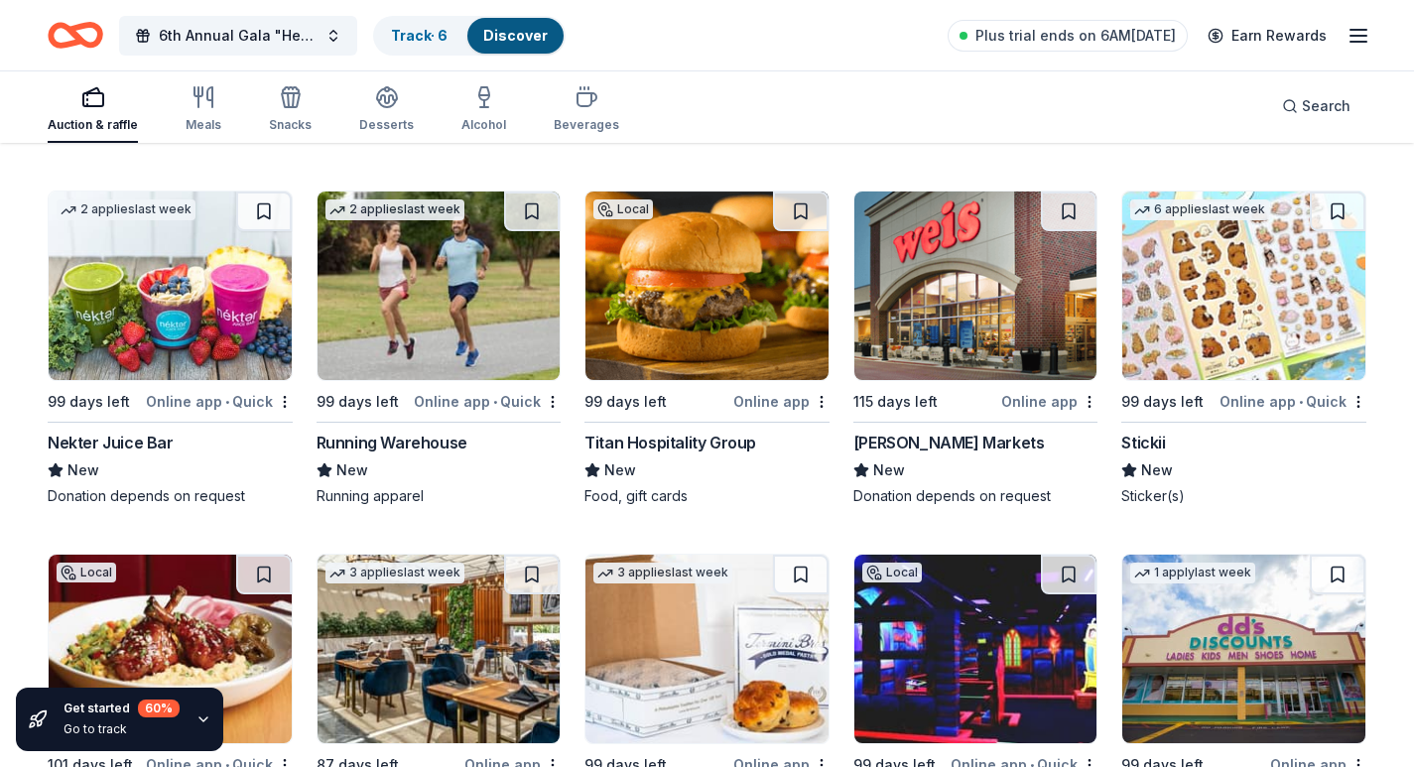
scroll to position [6505, 0]
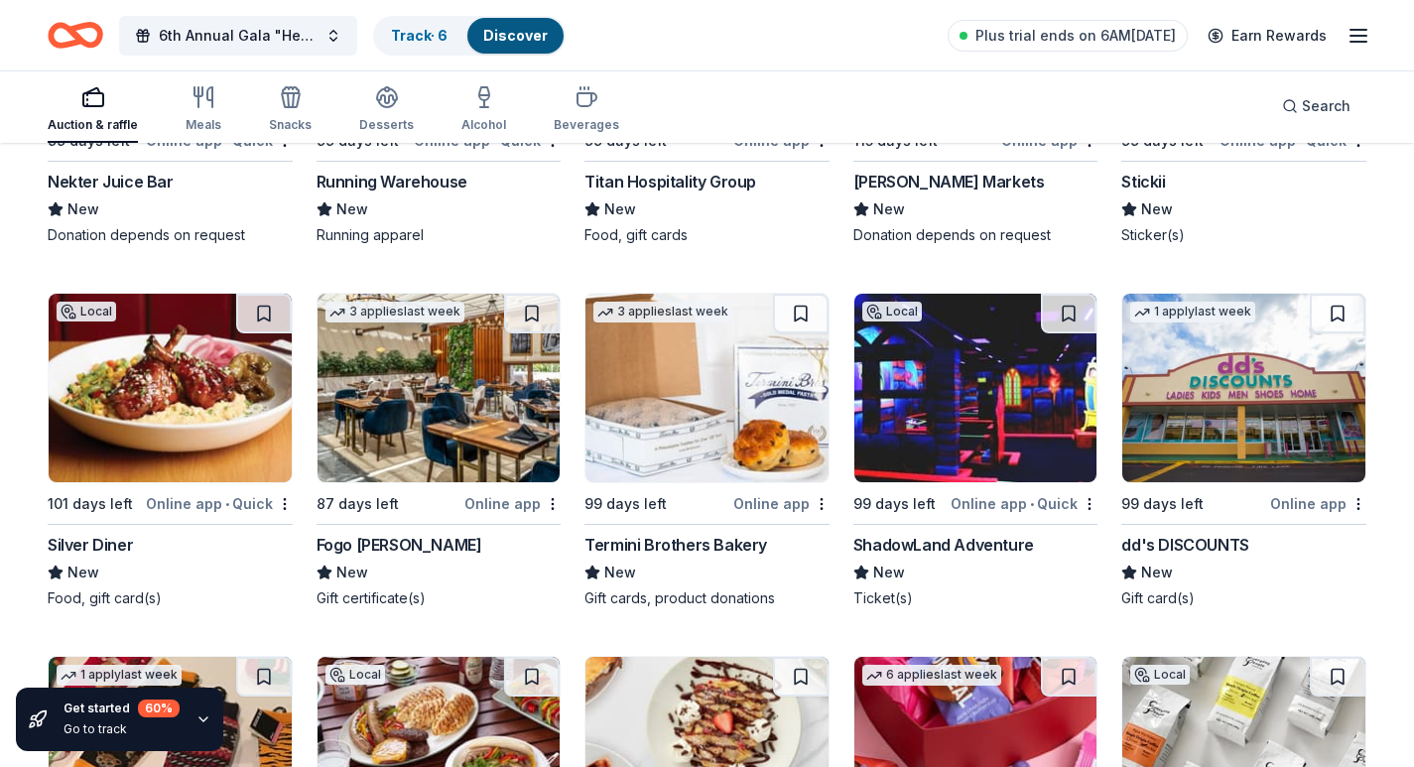
click at [494, 499] on div "Online app" at bounding box center [512, 503] width 96 height 25
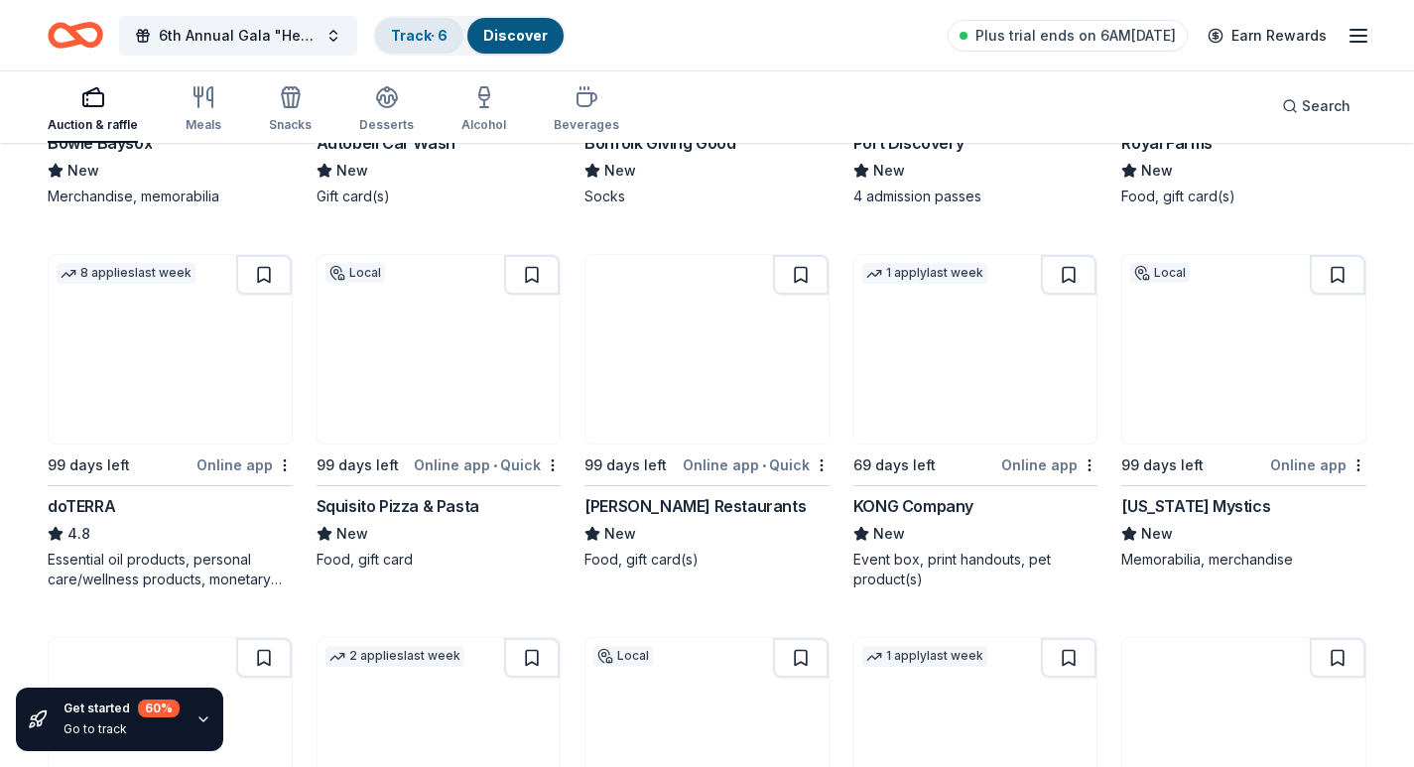
scroll to position [4123, 0]
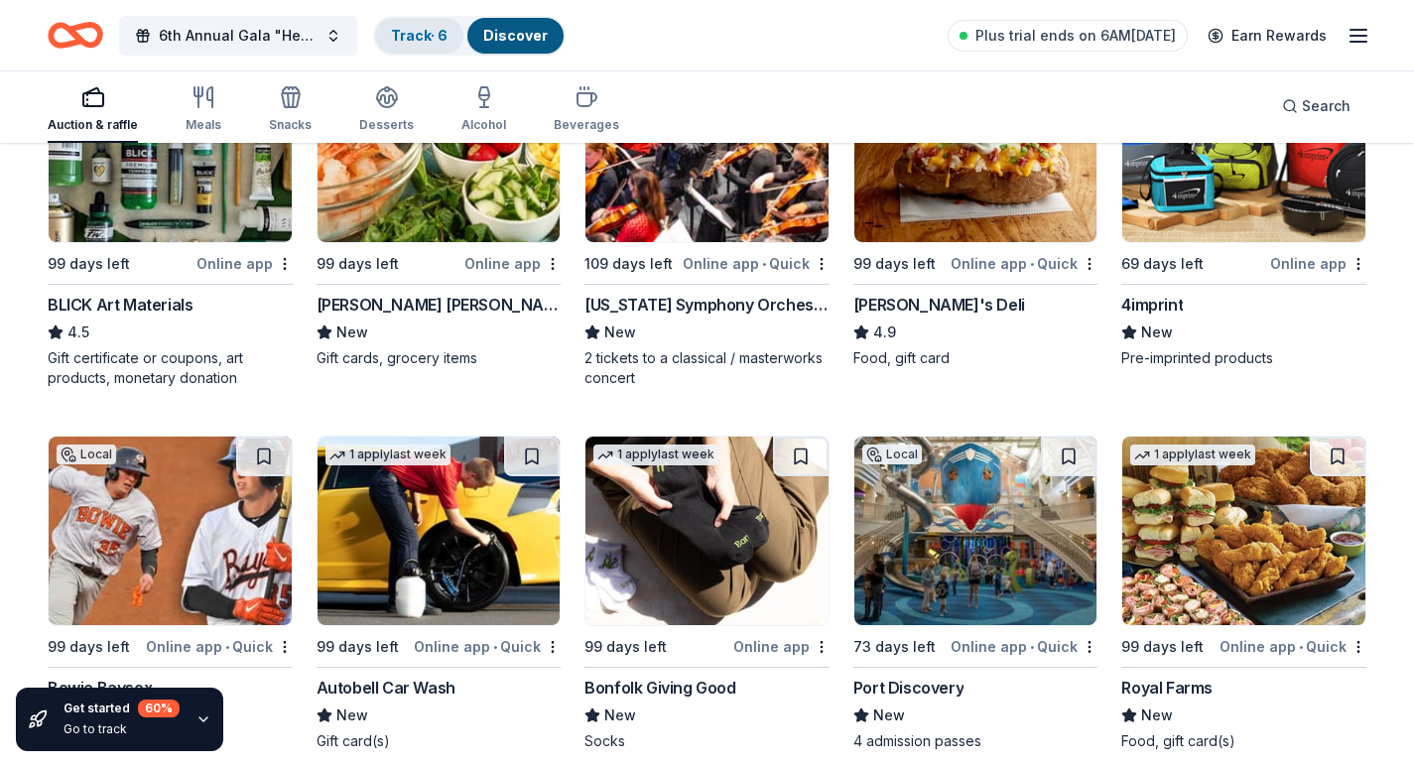
click at [399, 37] on link "Track · 6" at bounding box center [419, 35] width 57 height 17
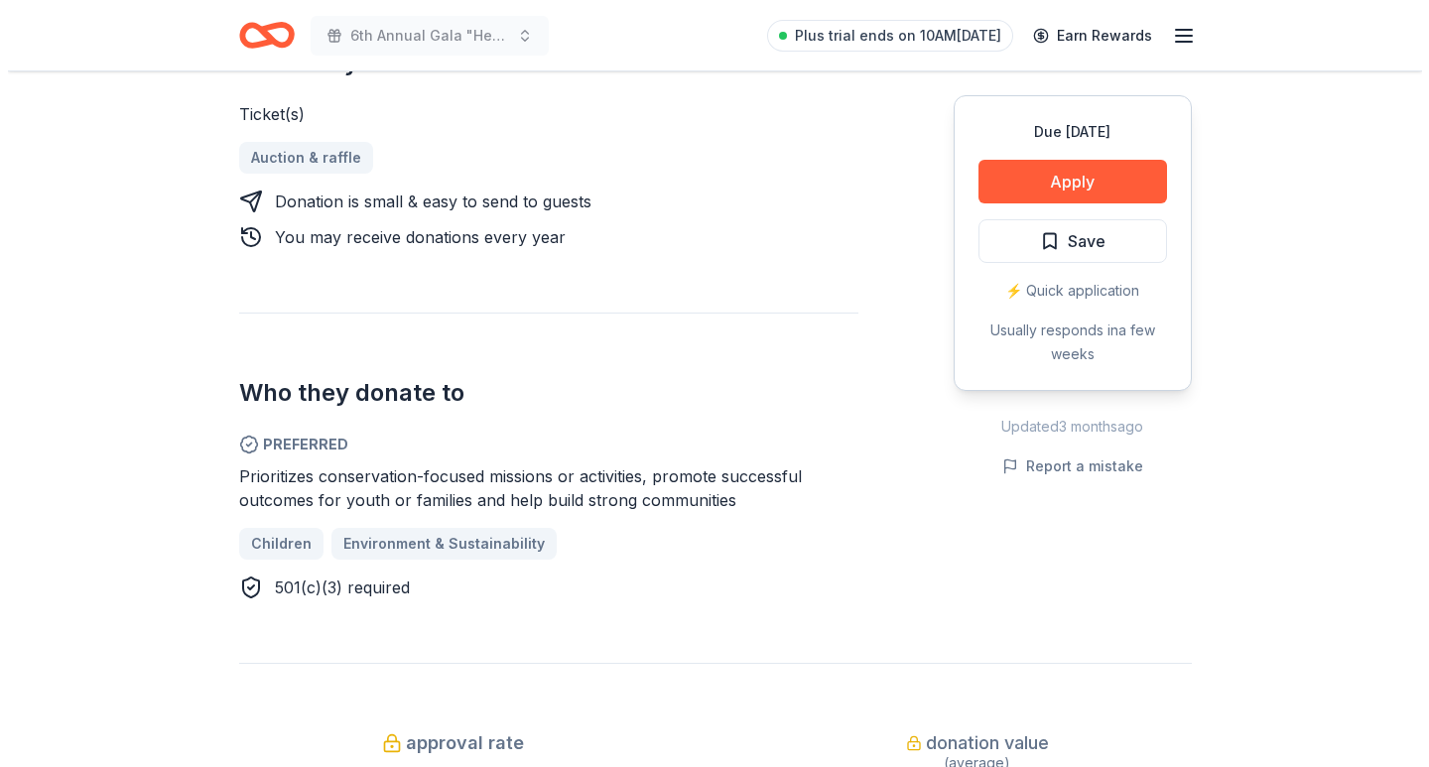
scroll to position [893, 0]
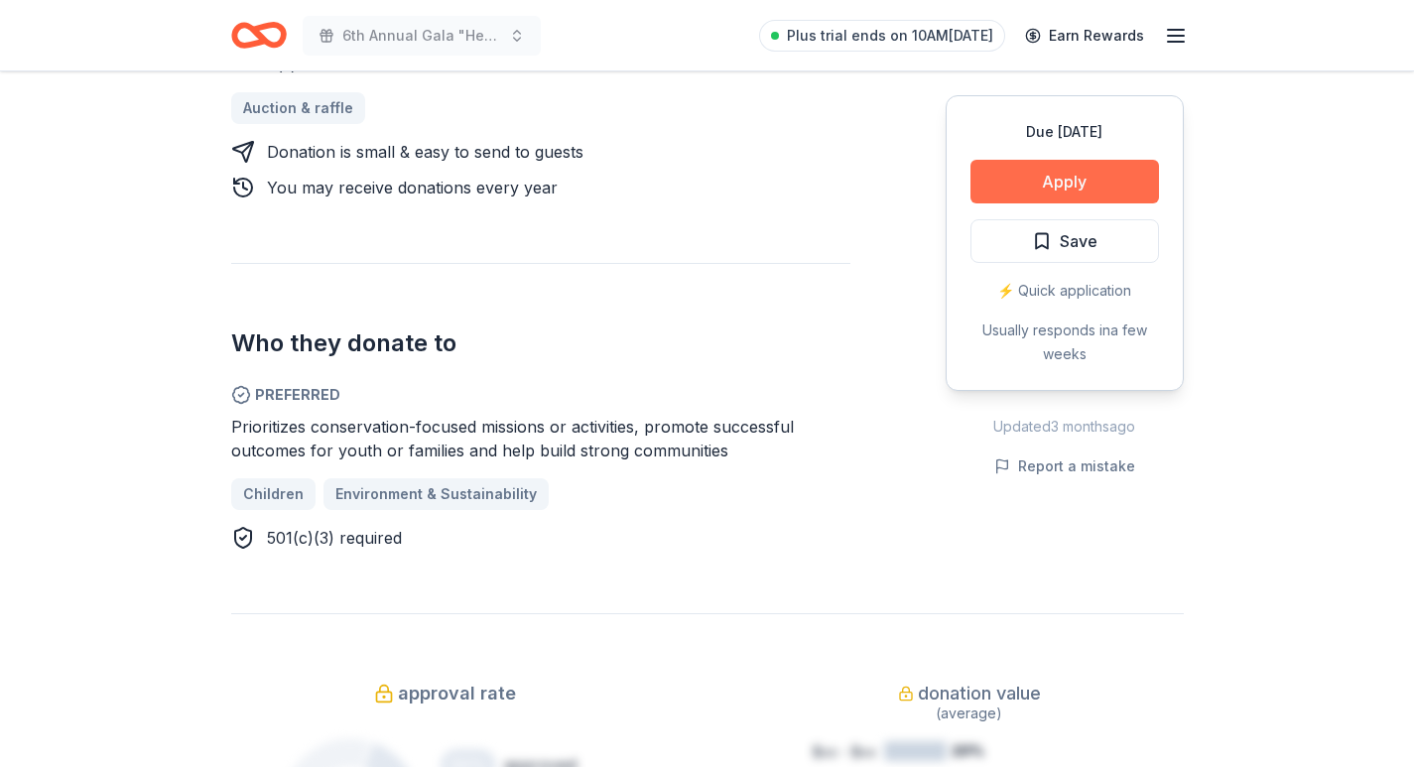
click at [1022, 175] on button "Apply" at bounding box center [1064, 182] width 189 height 44
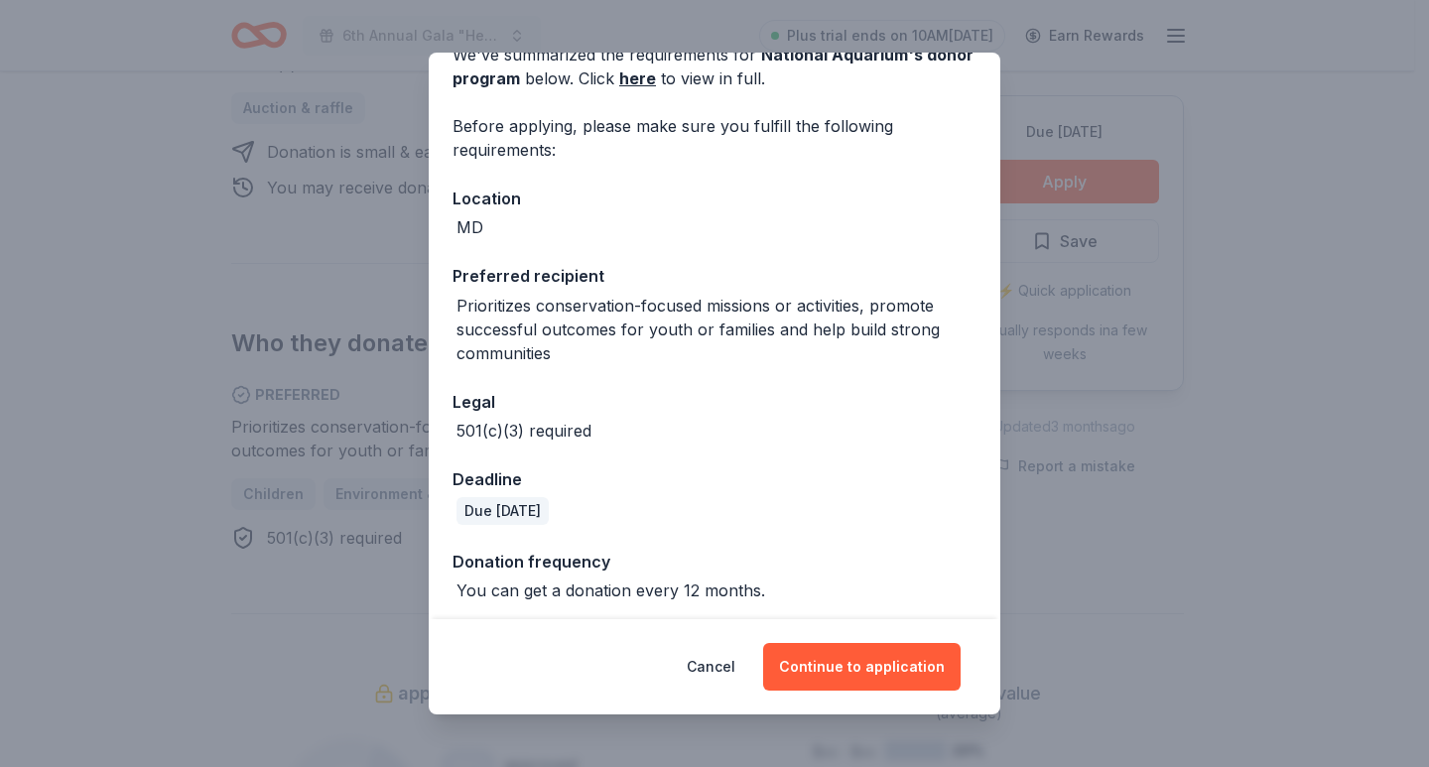
scroll to position [113, 0]
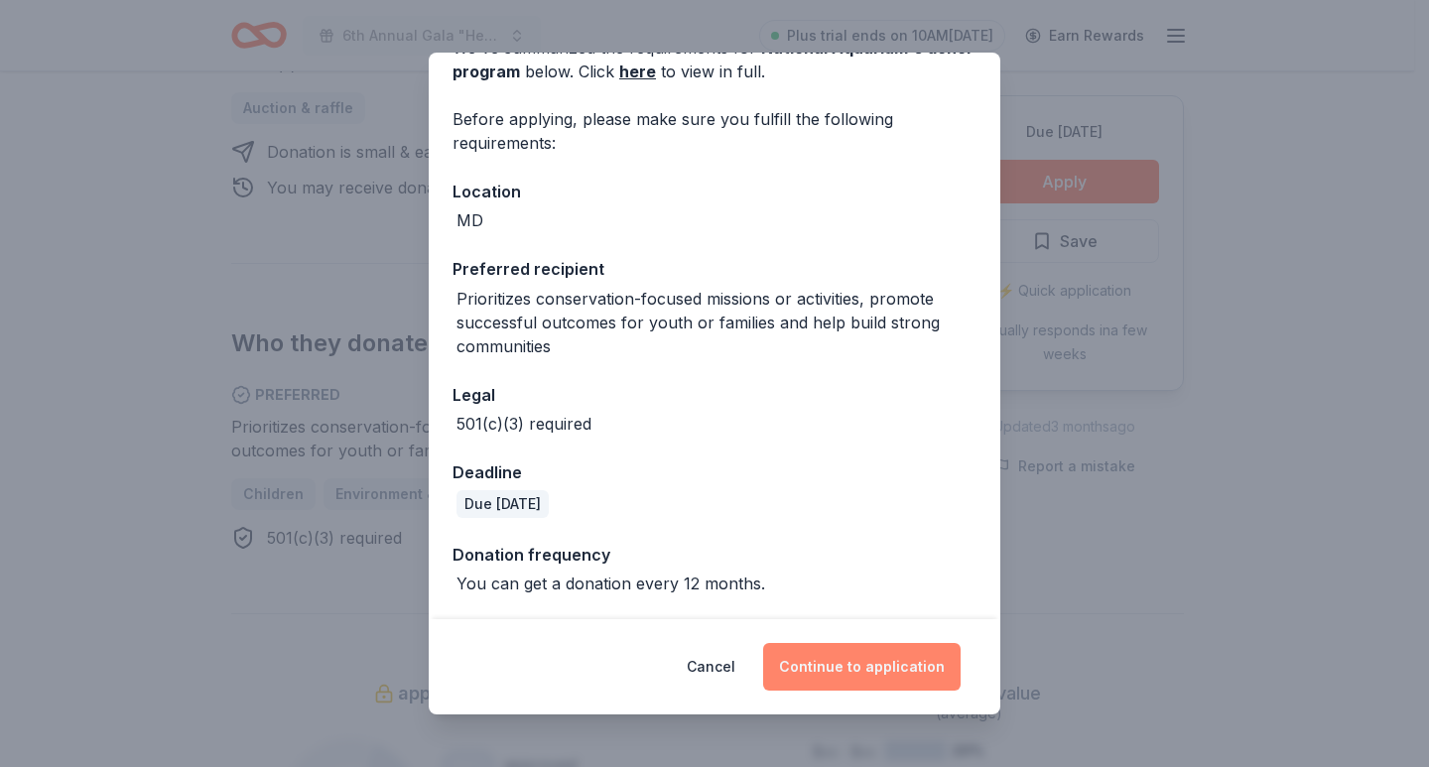
click at [846, 657] on button "Continue to application" at bounding box center [861, 667] width 197 height 48
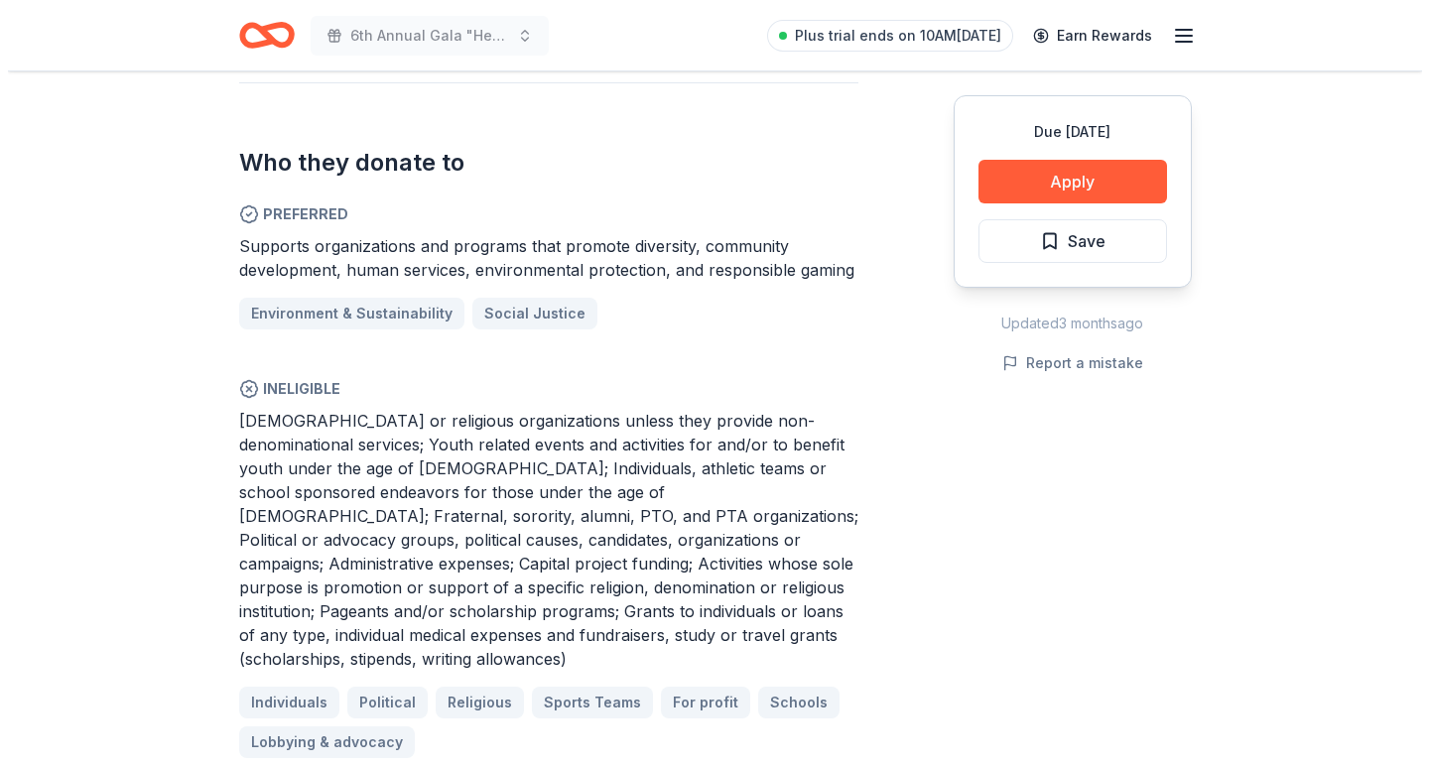
scroll to position [1092, 0]
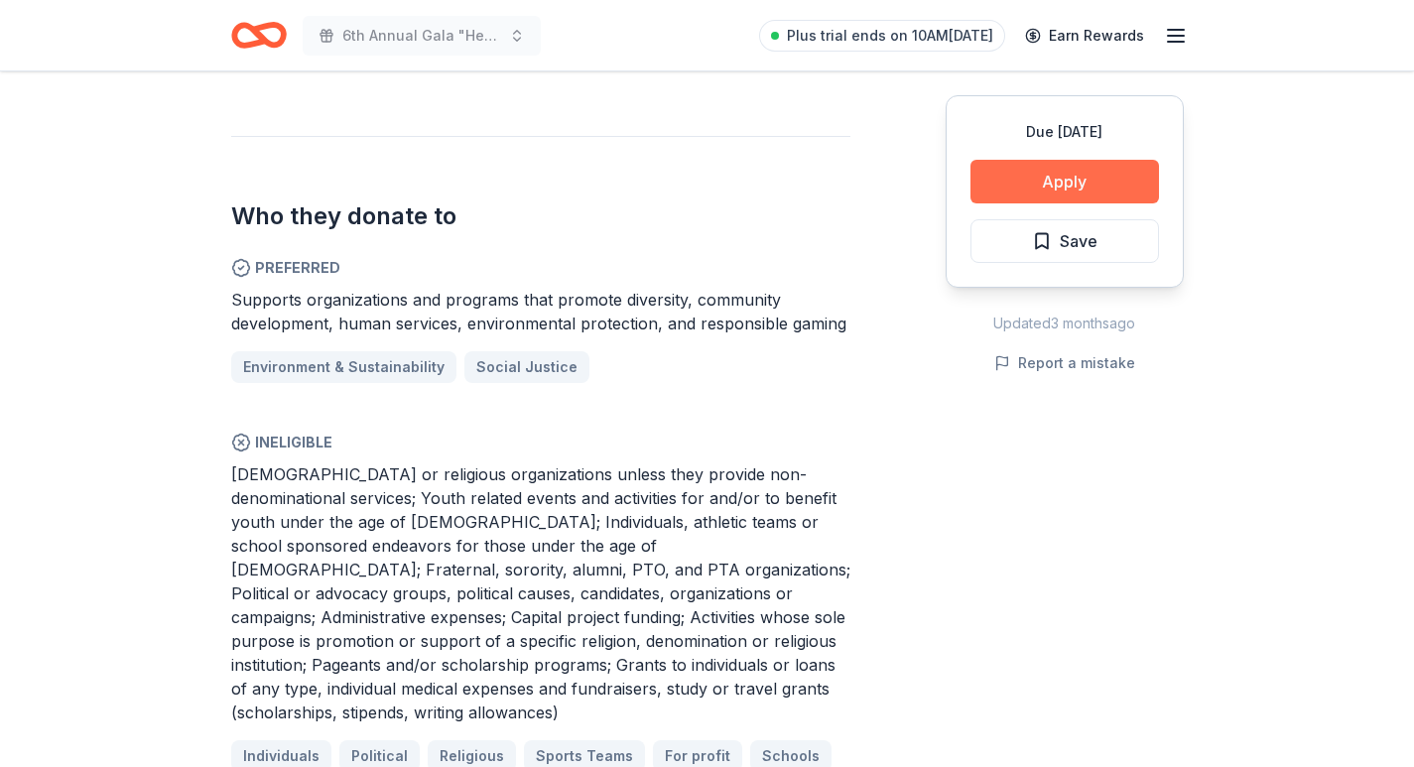
click at [1057, 179] on button "Apply" at bounding box center [1064, 182] width 189 height 44
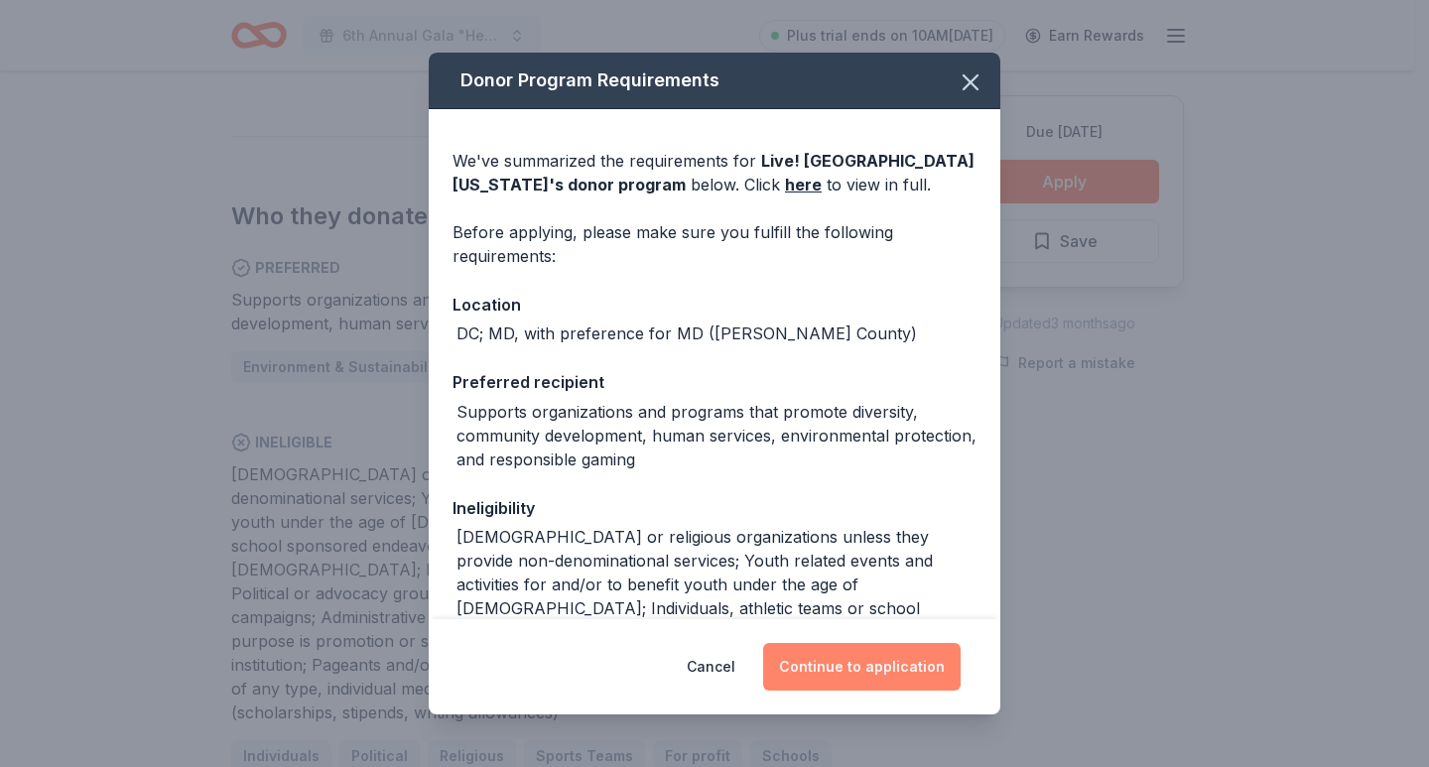
click at [821, 671] on button "Continue to application" at bounding box center [861, 667] width 197 height 48
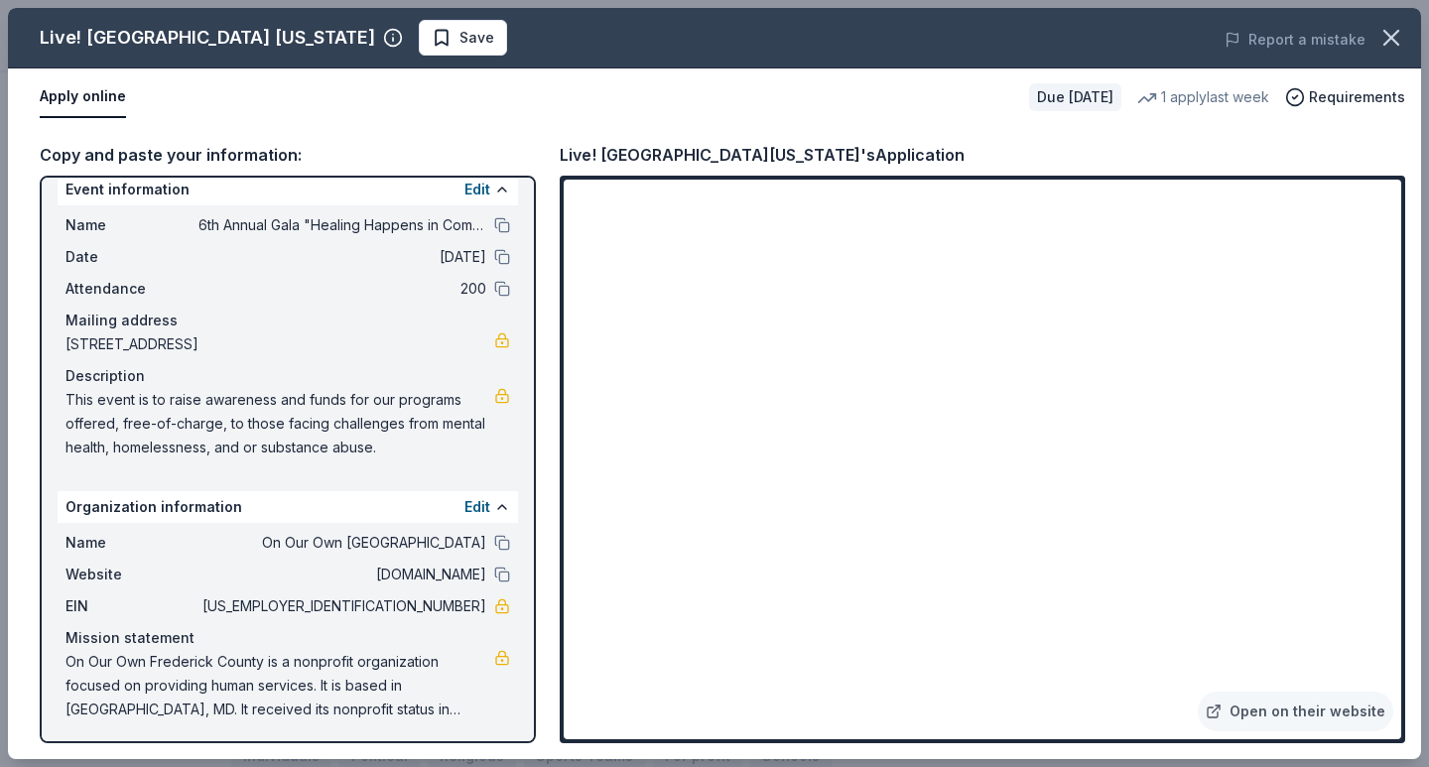
scroll to position [24, 0]
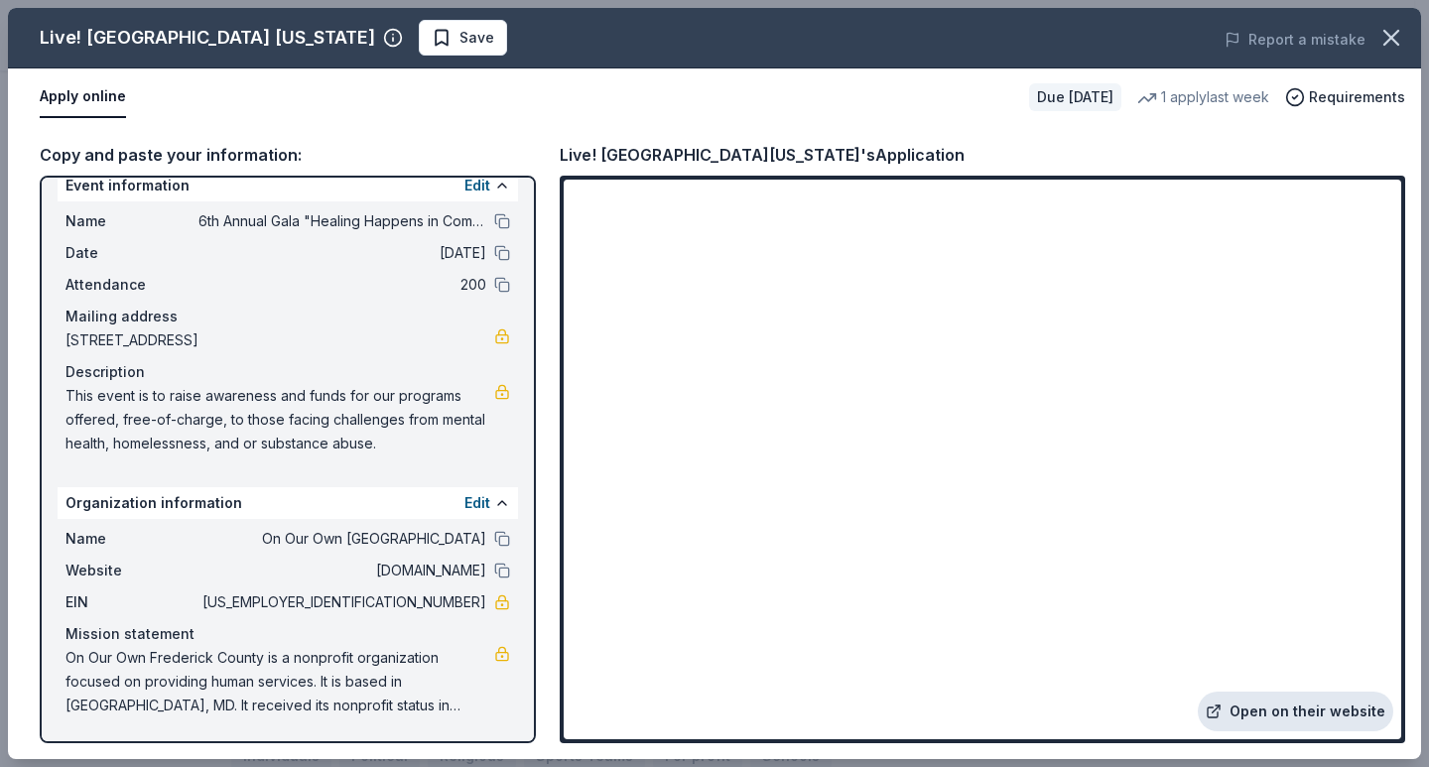
click at [1265, 705] on link "Open on their website" at bounding box center [1295, 712] width 195 height 40
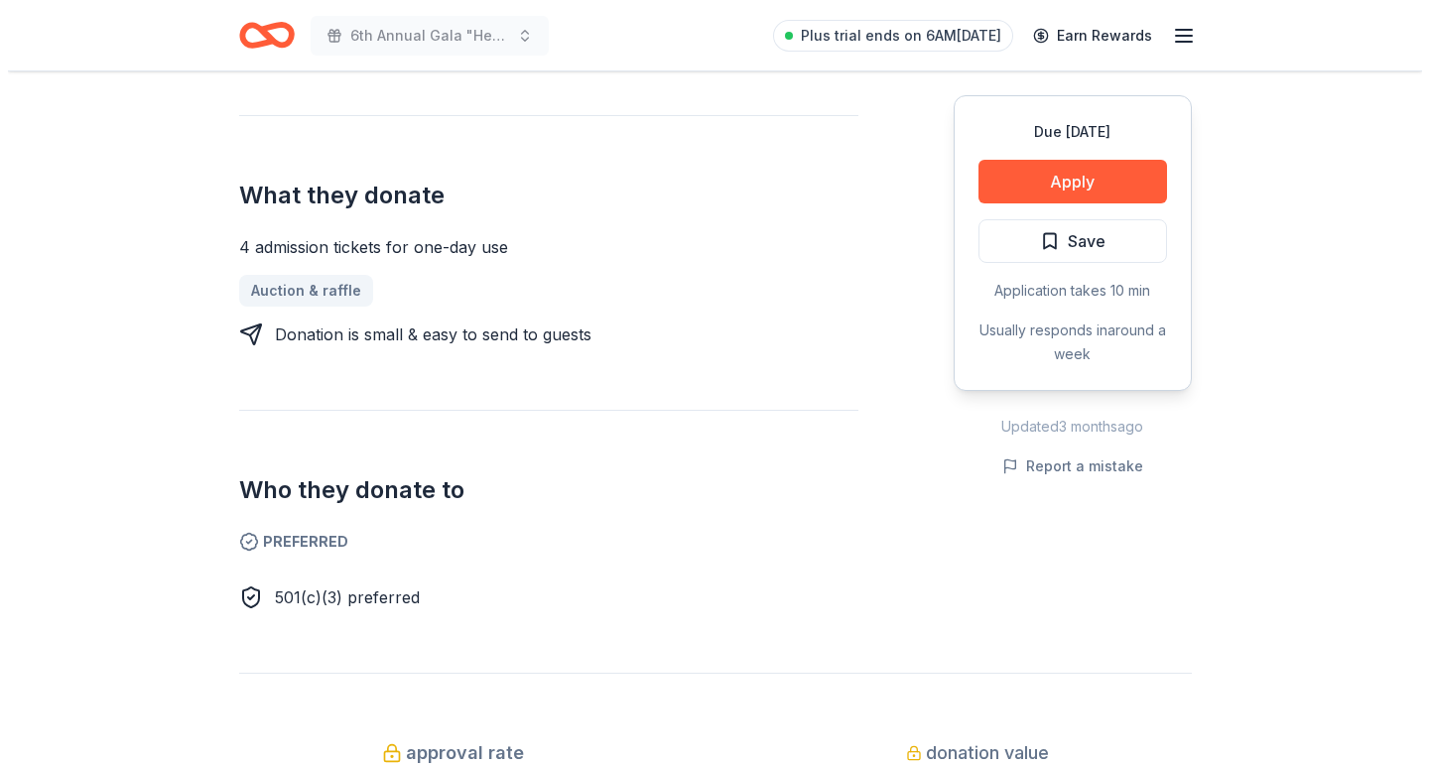
scroll to position [496, 0]
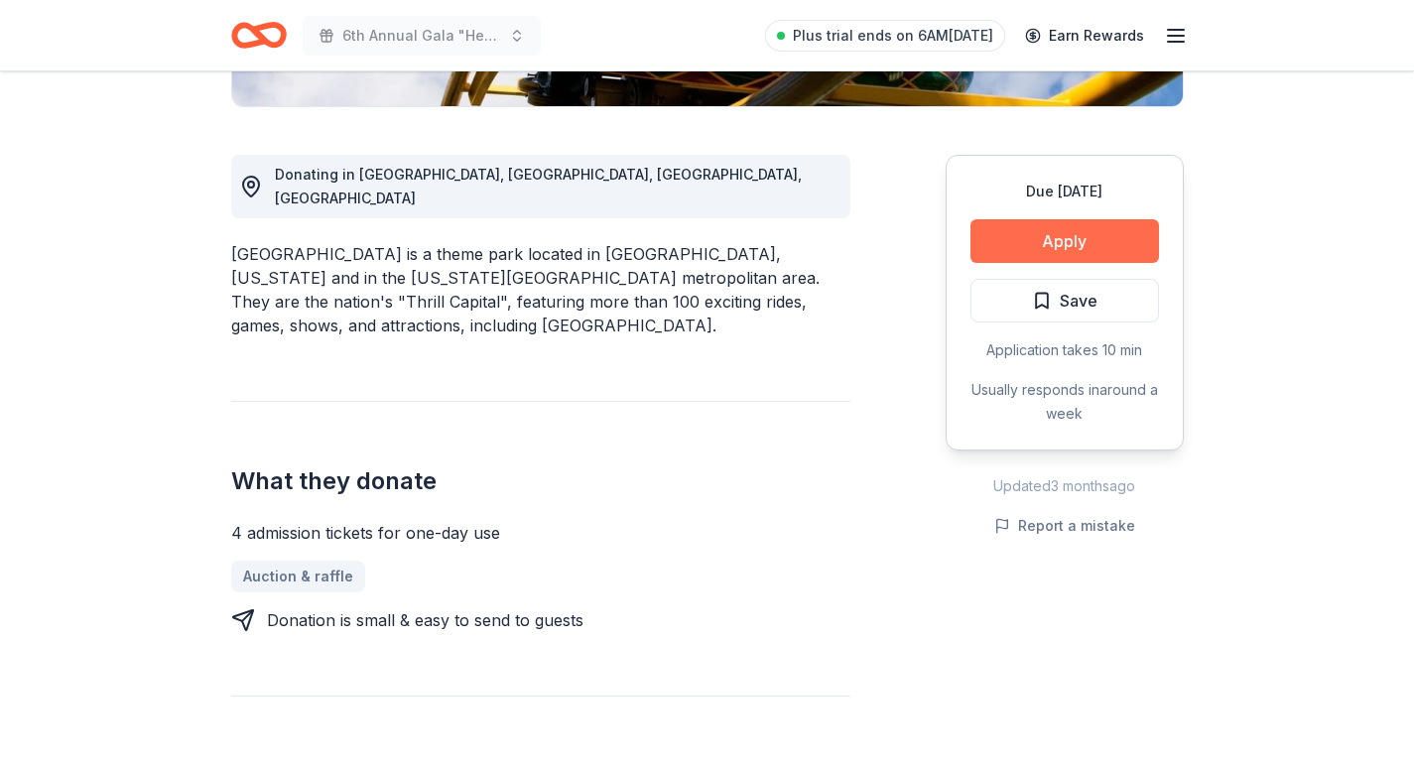
click at [1028, 235] on button "Apply" at bounding box center [1064, 241] width 189 height 44
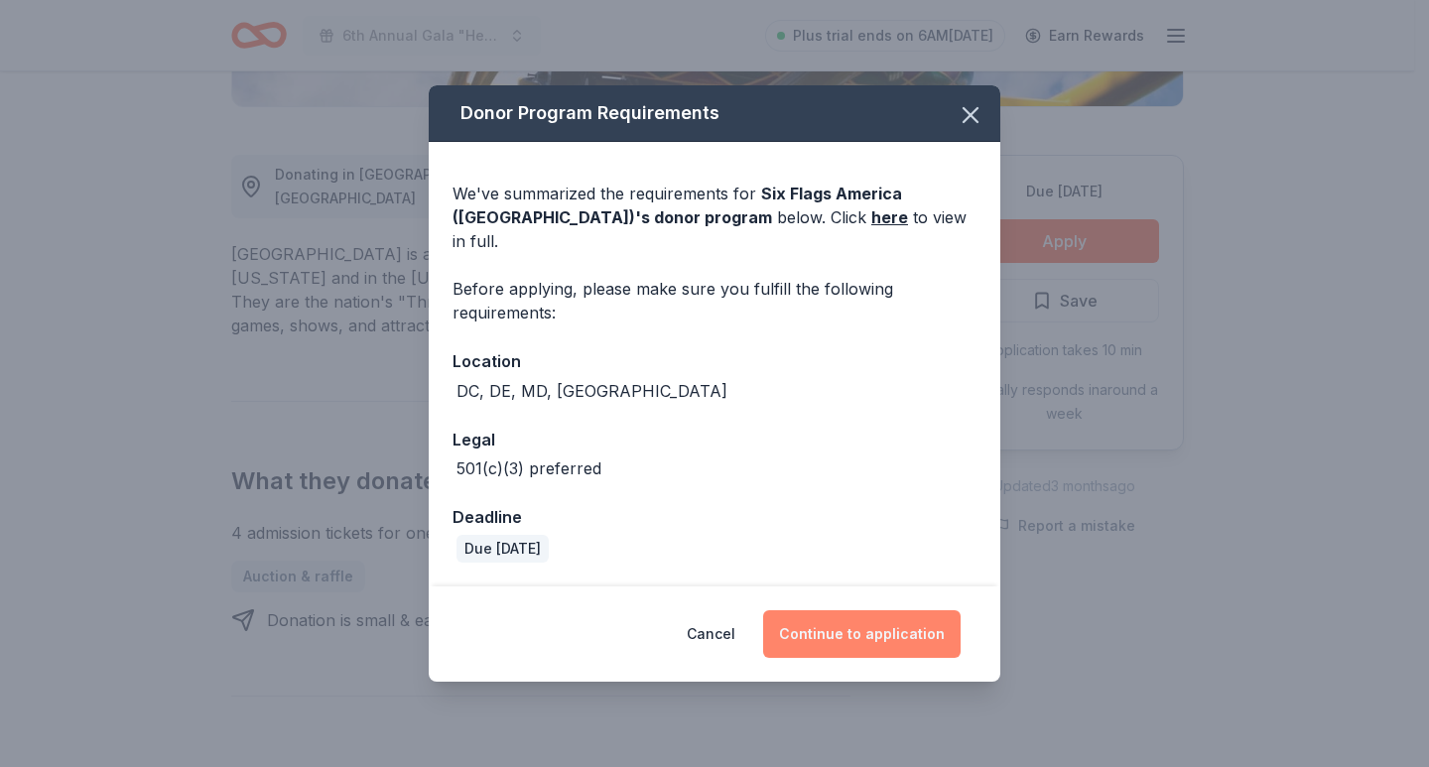
click at [908, 625] on button "Continue to application" at bounding box center [861, 634] width 197 height 48
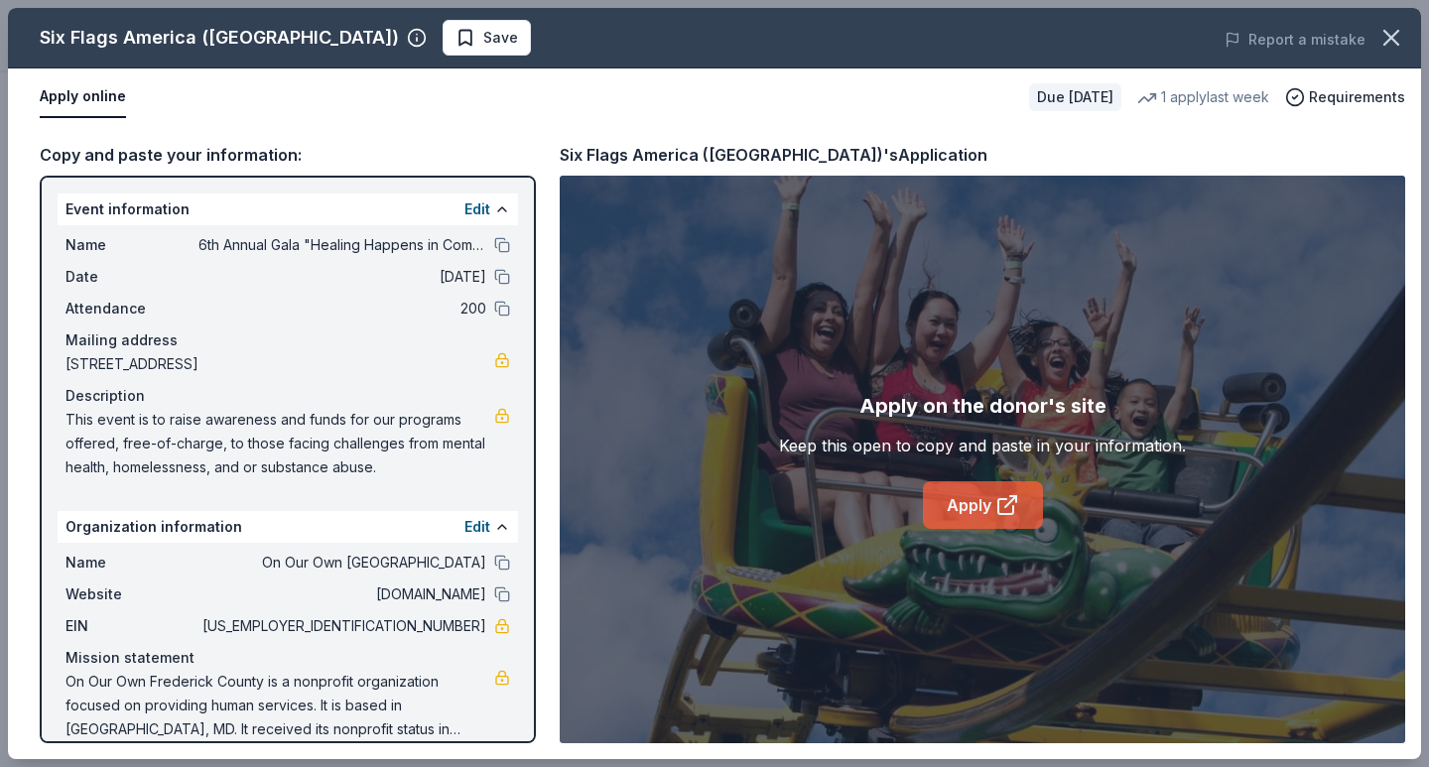
click at [967, 510] on link "Apply" at bounding box center [983, 505] width 120 height 48
click at [967, 497] on link "Apply" at bounding box center [983, 505] width 120 height 48
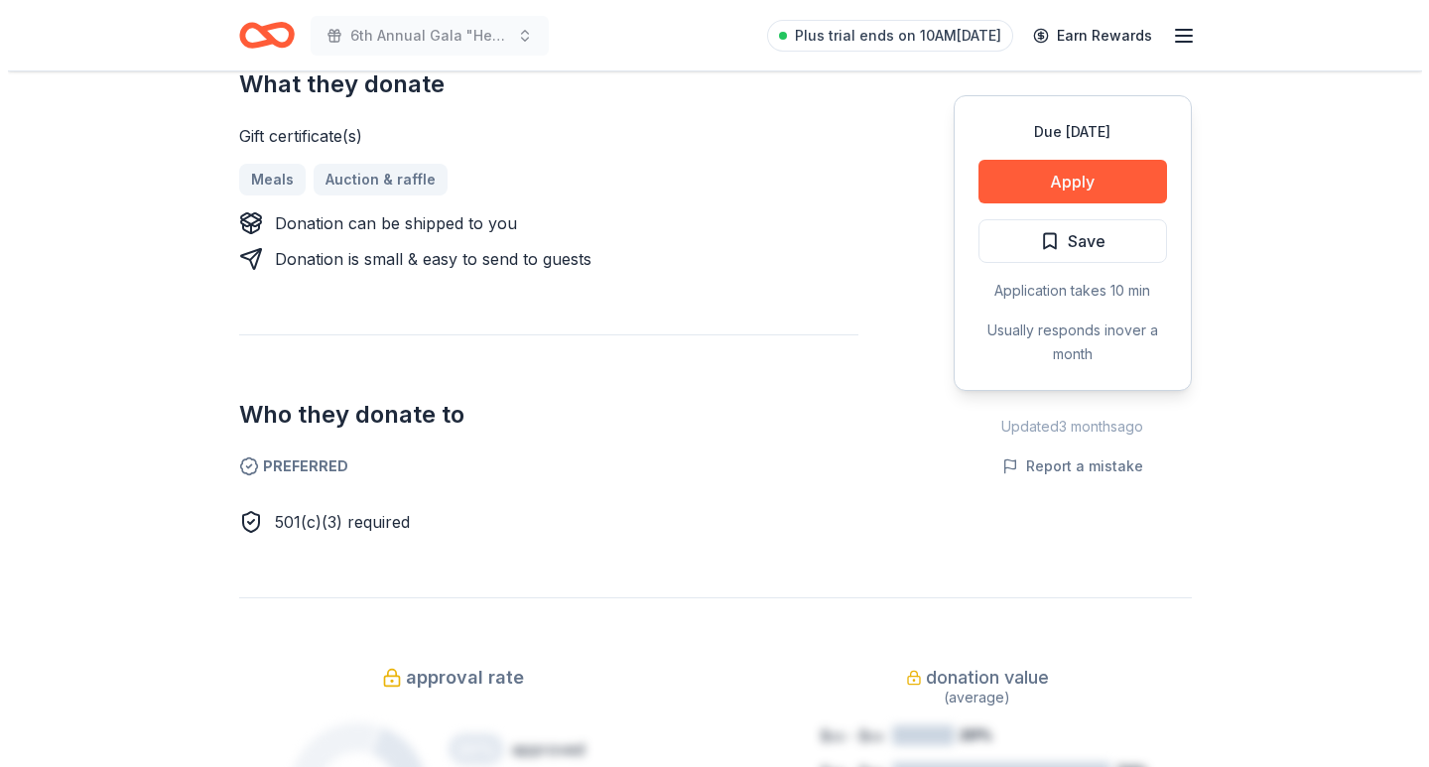
scroll to position [794, 0]
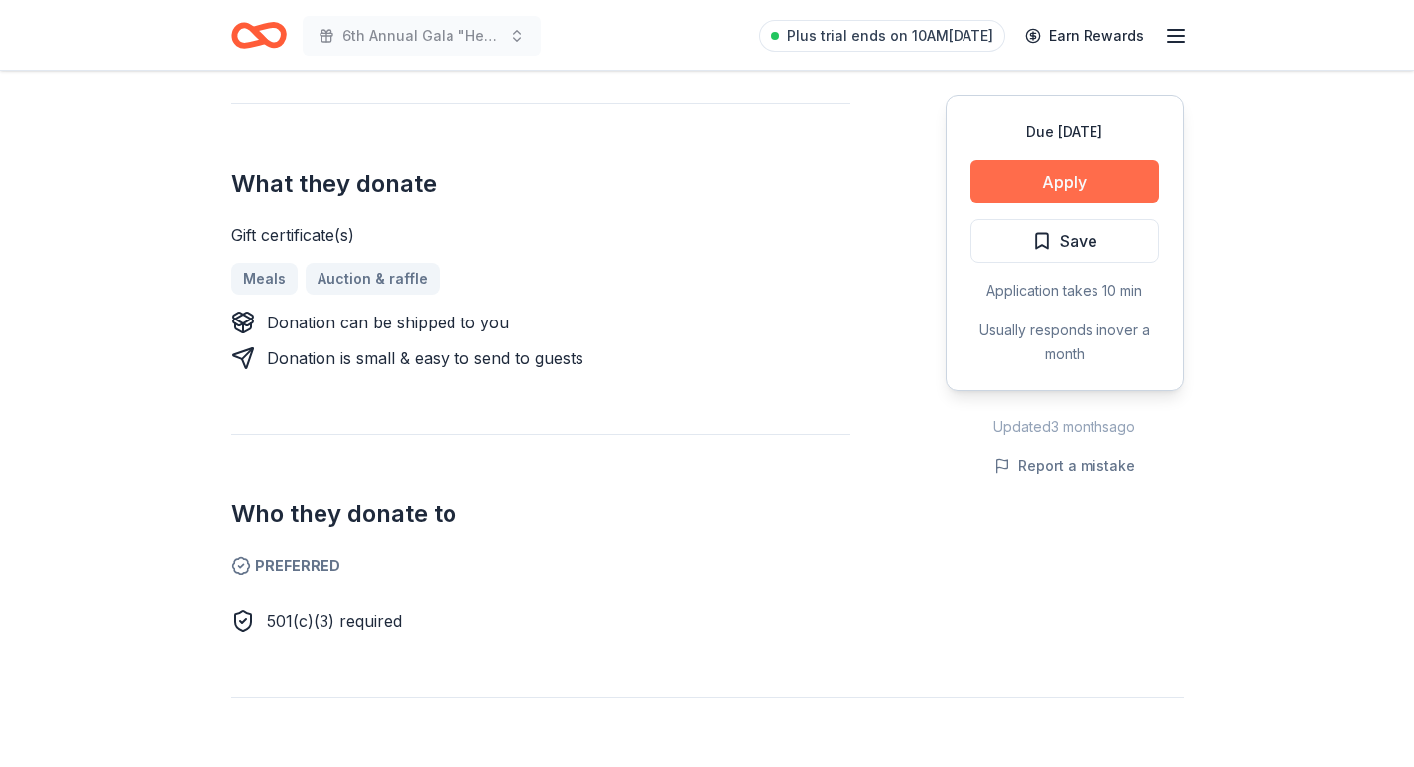
click at [1037, 199] on button "Apply" at bounding box center [1064, 182] width 189 height 44
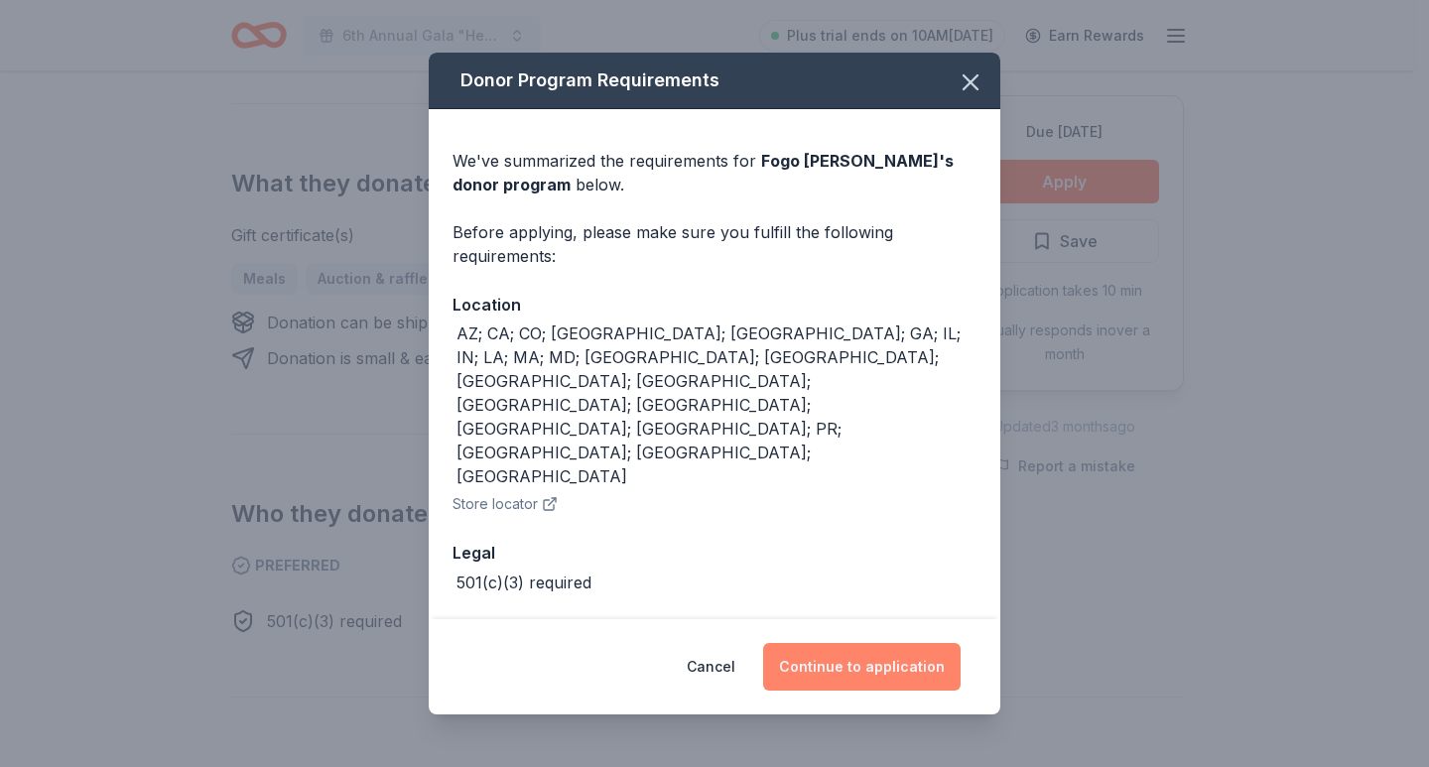
click at [898, 651] on button "Continue to application" at bounding box center [861, 667] width 197 height 48
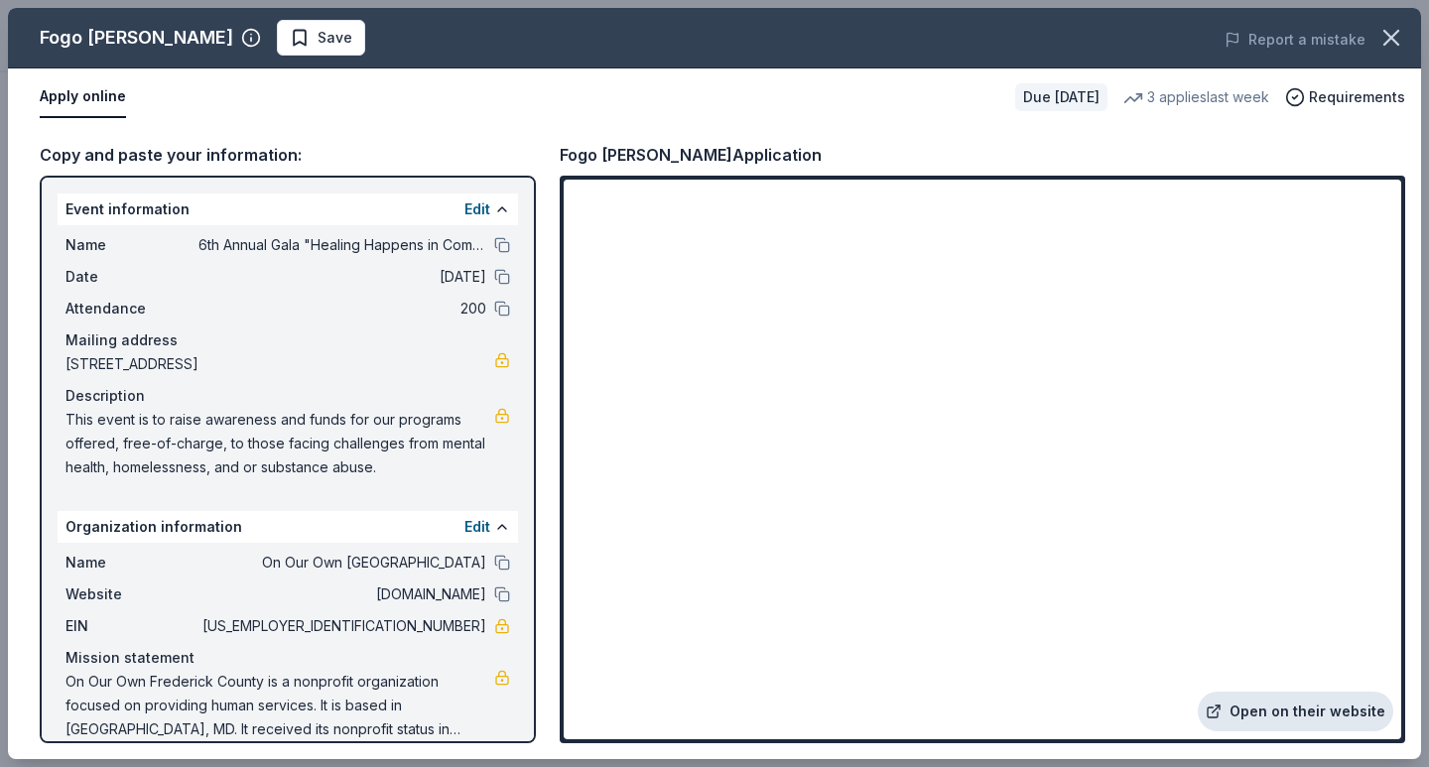
click at [1235, 710] on link "Open on their website" at bounding box center [1295, 712] width 195 height 40
